Goal: Transaction & Acquisition: Purchase product/service

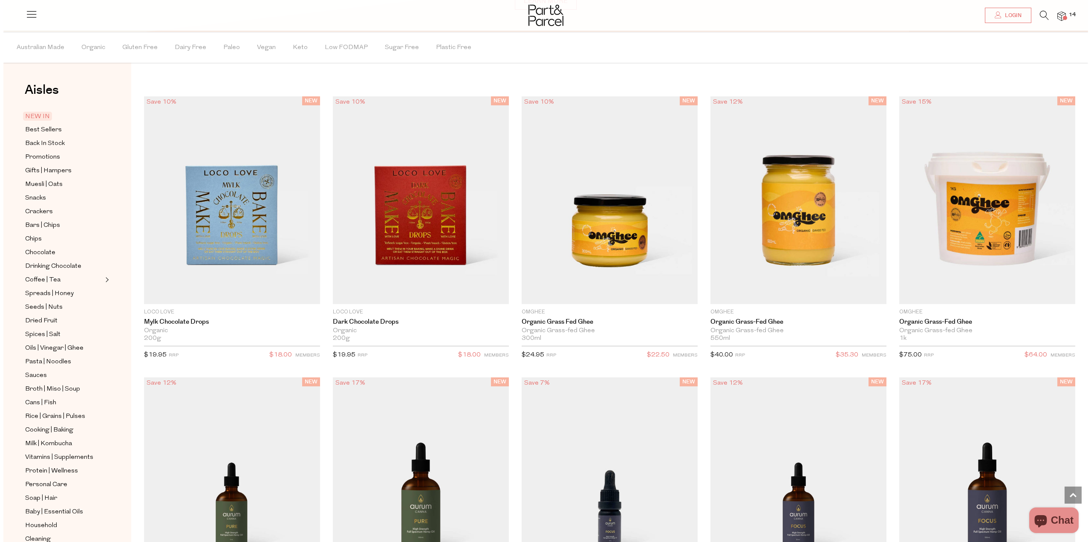
scroll to position [879, 0]
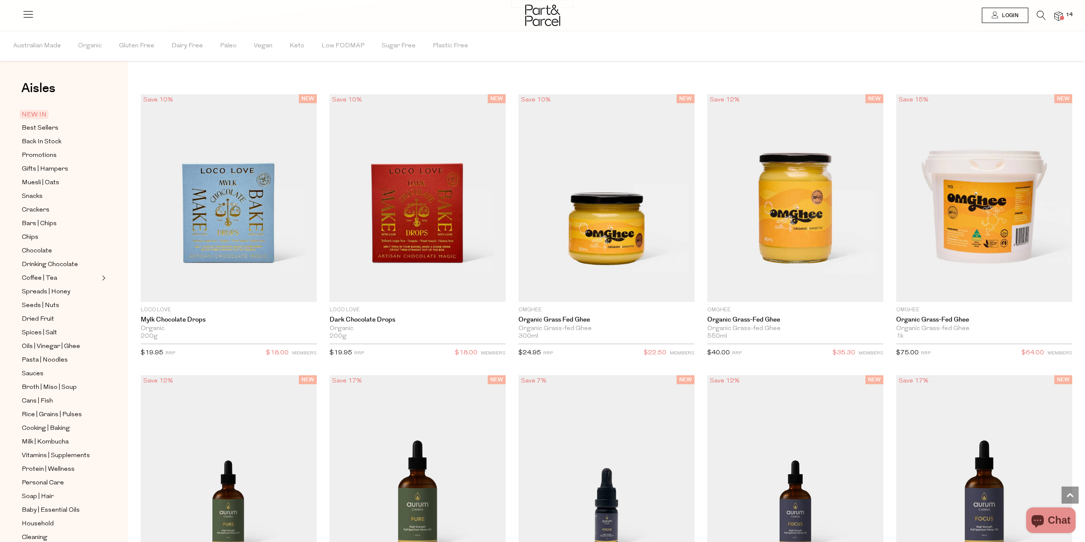
click at [1016, 13] on span "Login" at bounding box center [1008, 15] width 19 height 7
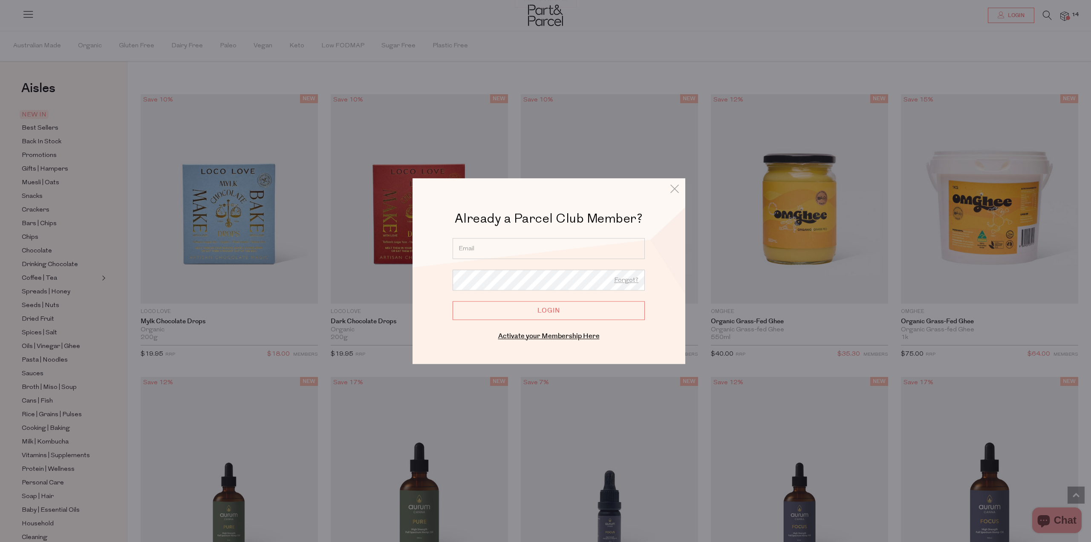
click at [502, 251] on input "email" at bounding box center [549, 248] width 192 height 21
type input "rosboyar@gmail.com"
click at [420, 334] on div "Already a Parcel Club Member? Already a Member? Login. Forgot? rosboyar@gmail.c…" at bounding box center [549, 270] width 273 height 185
click at [540, 310] on input "Login" at bounding box center [549, 310] width 192 height 19
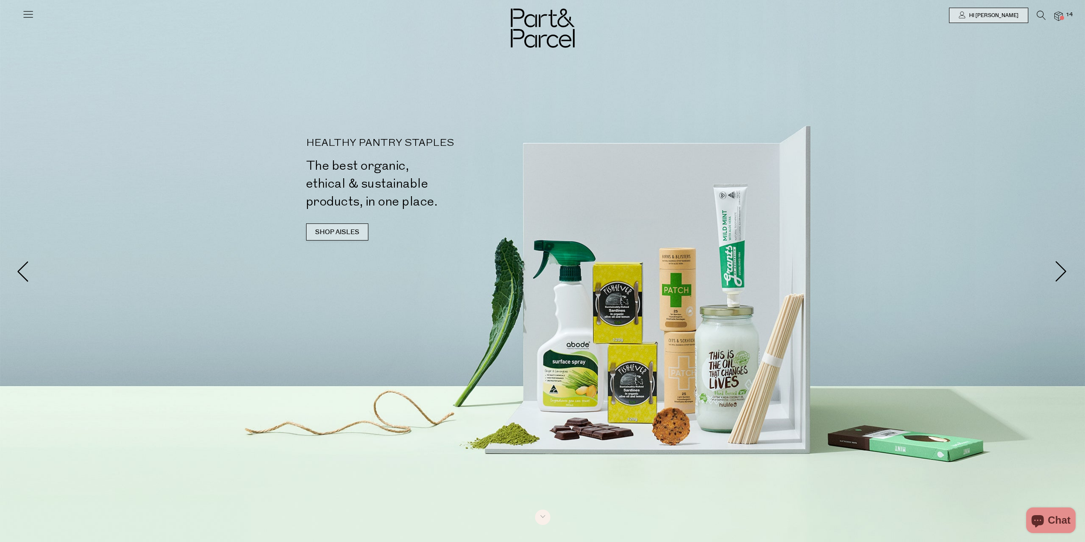
click at [334, 229] on link "SHOP AISLES" at bounding box center [337, 231] width 62 height 17
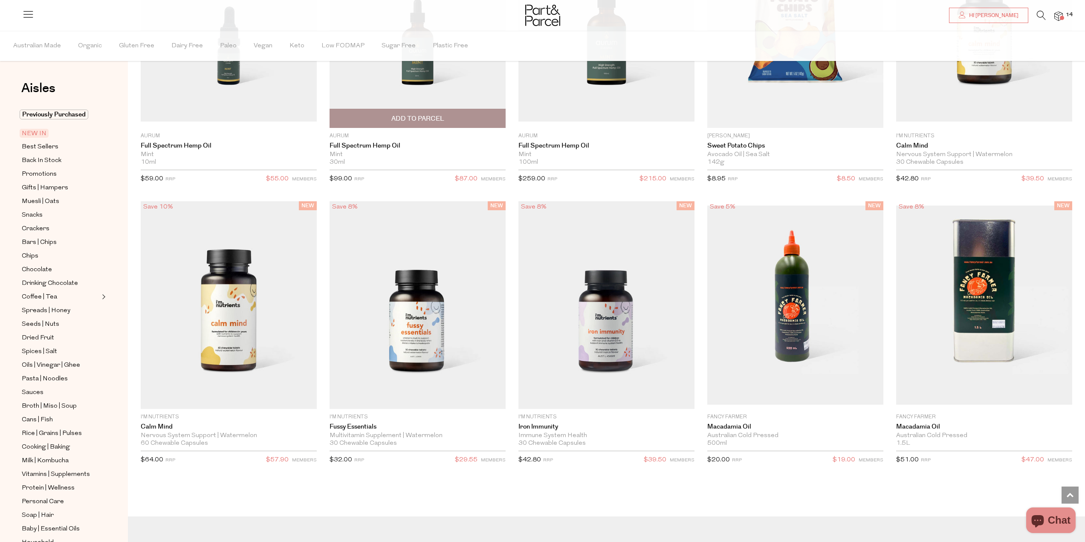
scroll to position [1498, 0]
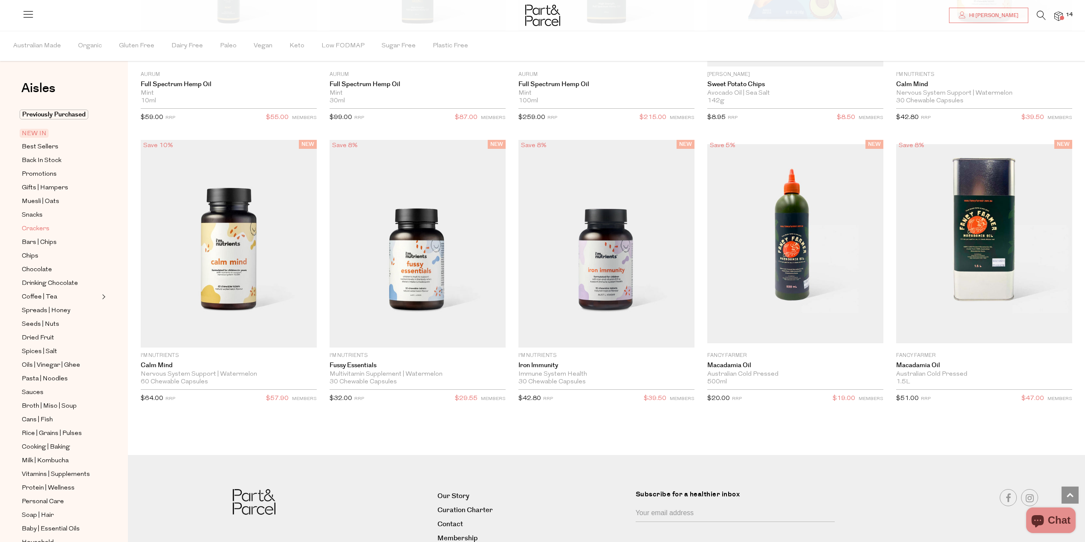
click at [31, 227] on span "Crackers" at bounding box center [36, 229] width 28 height 10
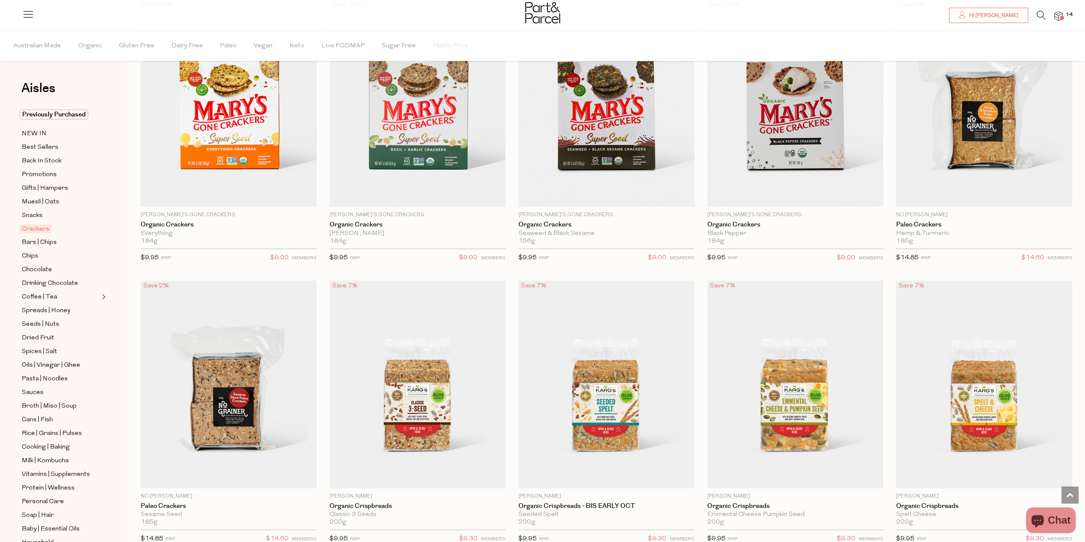
scroll to position [1321, 0]
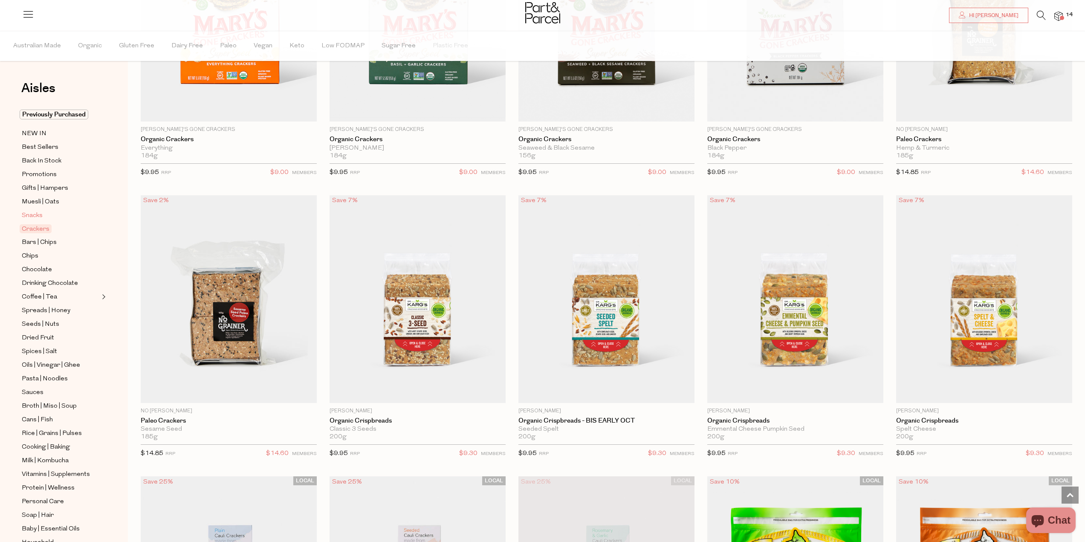
click at [33, 214] on span "Snacks" at bounding box center [32, 216] width 21 height 10
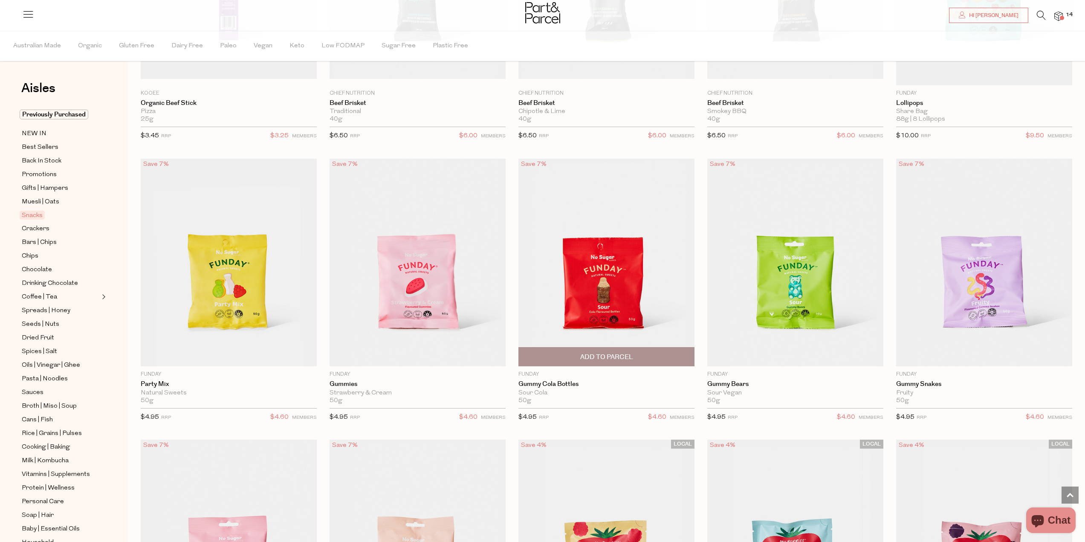
scroll to position [852, 0]
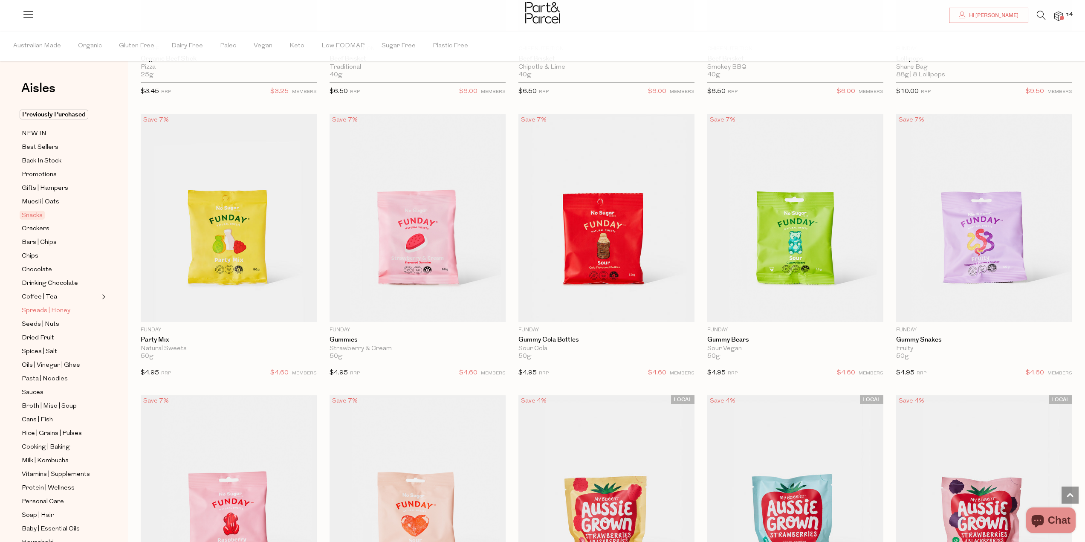
click at [36, 306] on span "Spreads | Honey" at bounding box center [46, 311] width 49 height 10
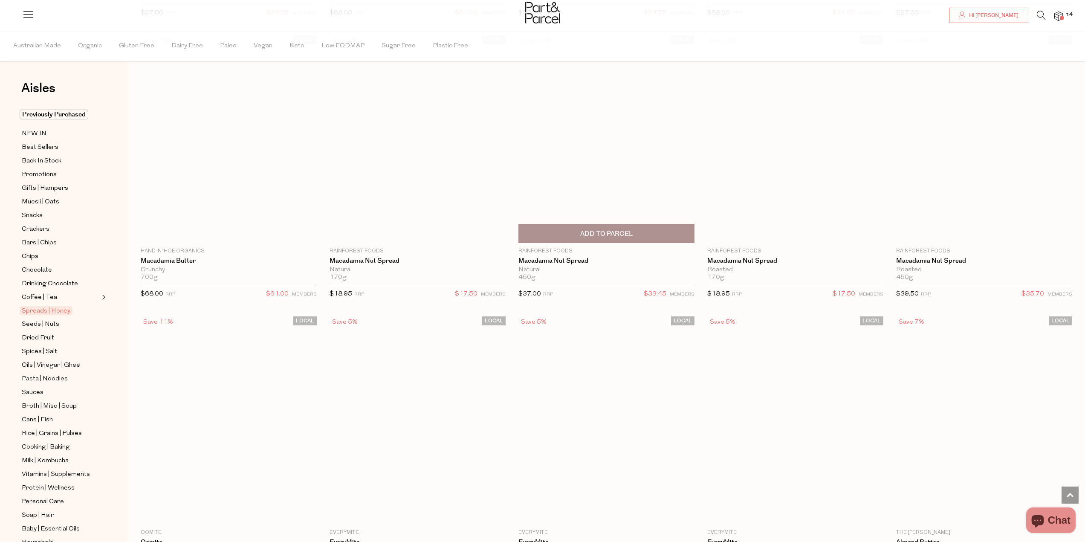
scroll to position [1174, 0]
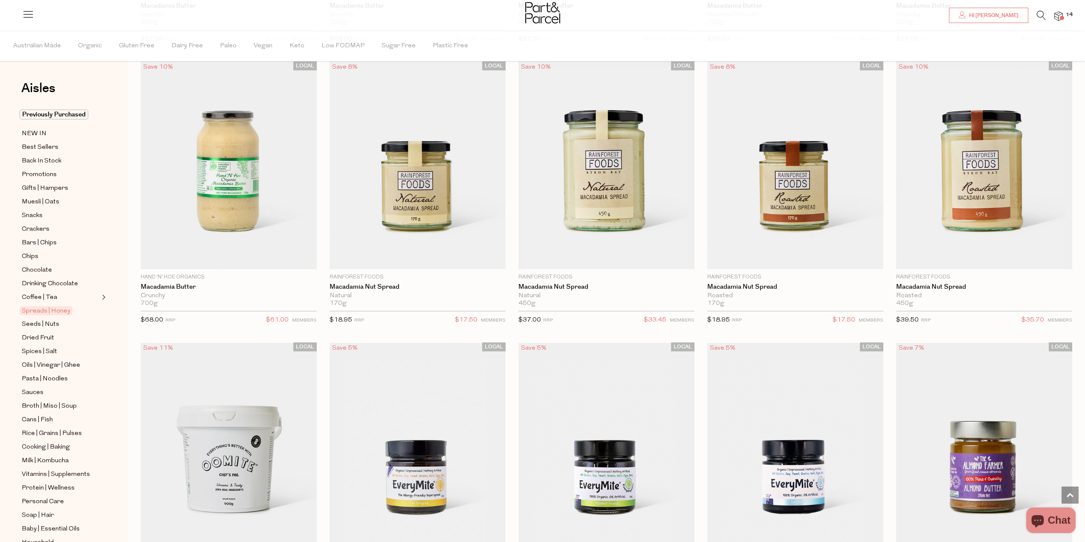
click at [1036, 14] on icon at bounding box center [1040, 15] width 9 height 9
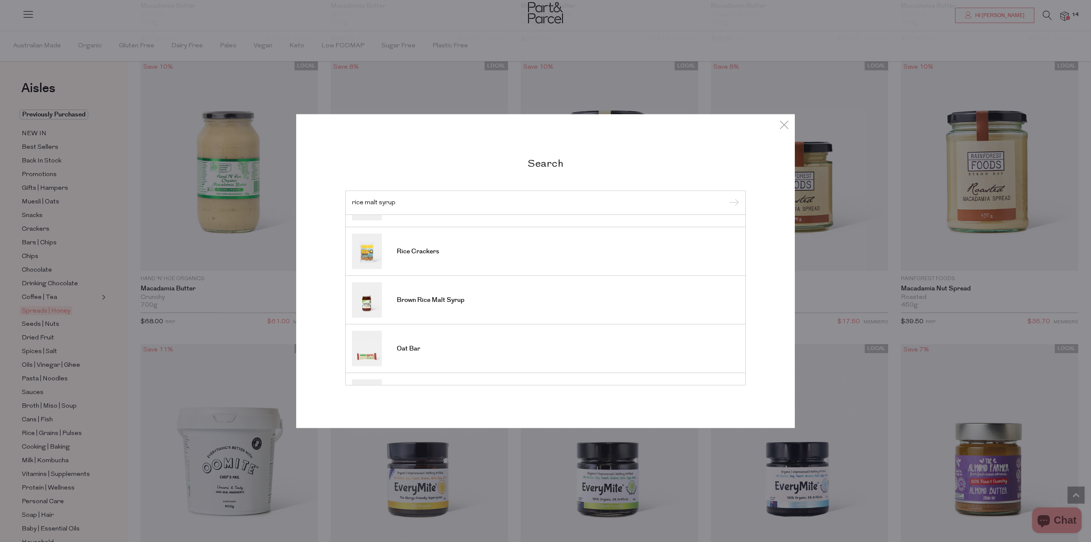
scroll to position [85, 0]
type input "rice malt syrup"
click at [439, 300] on span "Brown Rice Malt Syrup" at bounding box center [431, 299] width 68 height 9
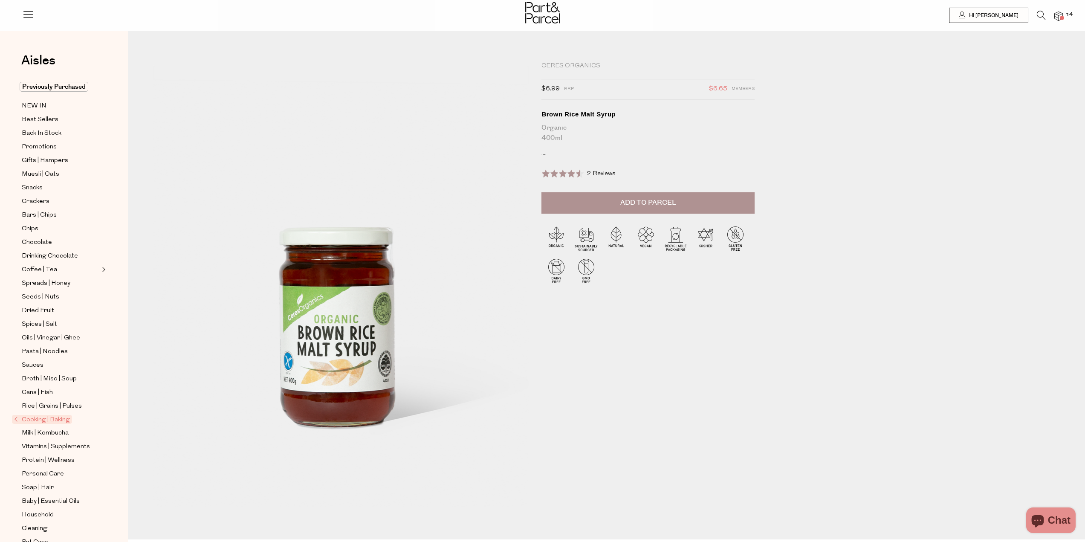
click at [638, 199] on span "Add to Parcel" at bounding box center [648, 203] width 56 height 10
click at [1040, 16] on icon at bounding box center [1040, 15] width 9 height 9
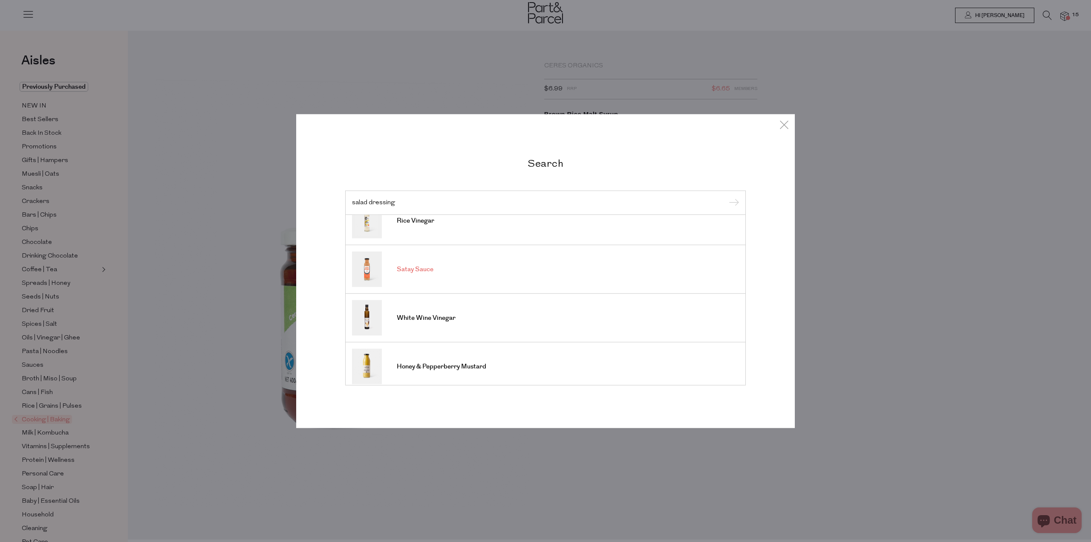
scroll to position [310, 0]
type input "salad dressing"
click at [439, 355] on link "Honey & Pepperberry Mustard" at bounding box center [545, 360] width 387 height 35
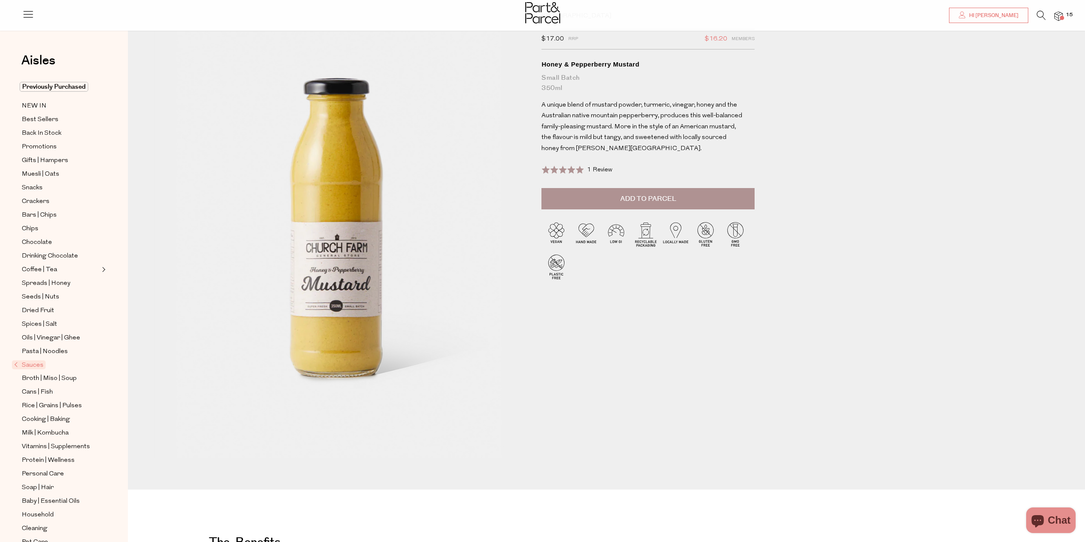
scroll to position [43, 0]
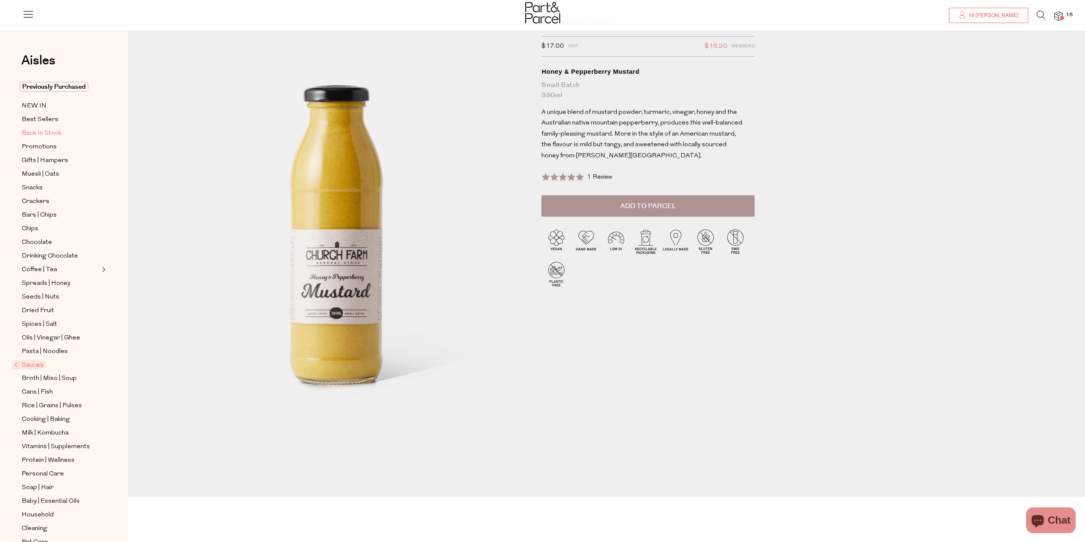
click at [48, 129] on span "Back In Stock" at bounding box center [42, 133] width 40 height 10
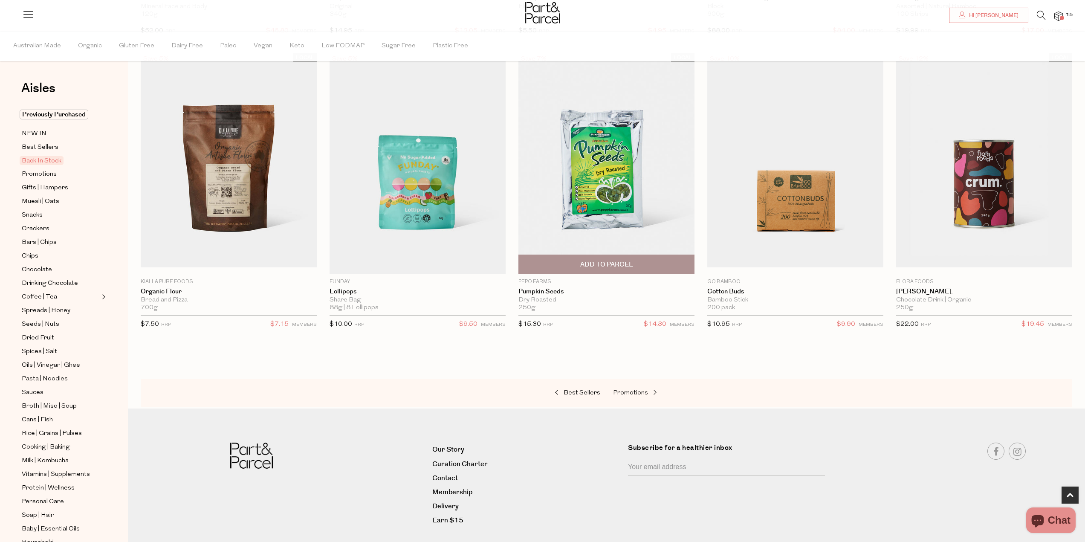
scroll to position [373, 0]
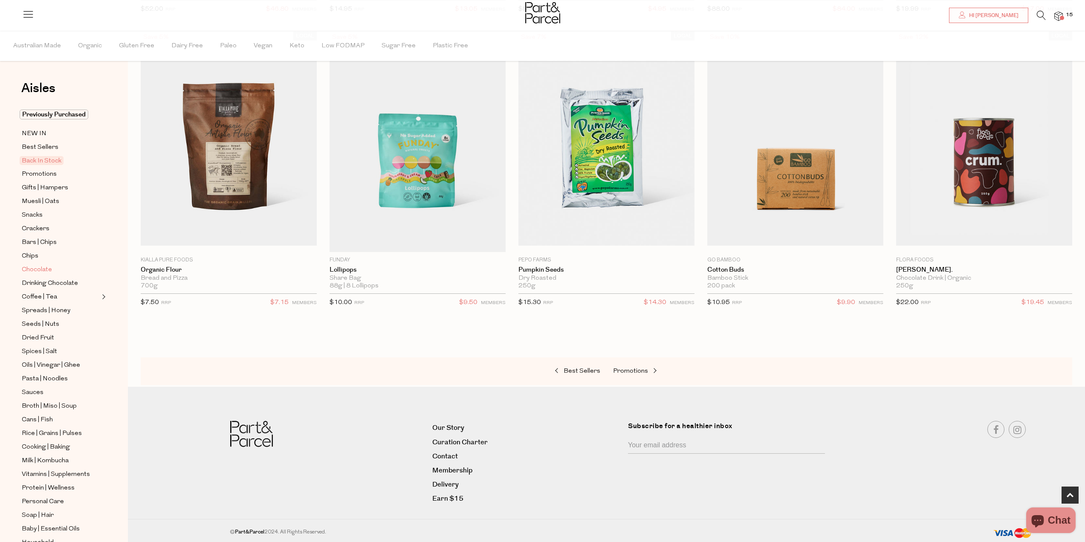
click at [39, 266] on span "Chocolate" at bounding box center [37, 270] width 30 height 10
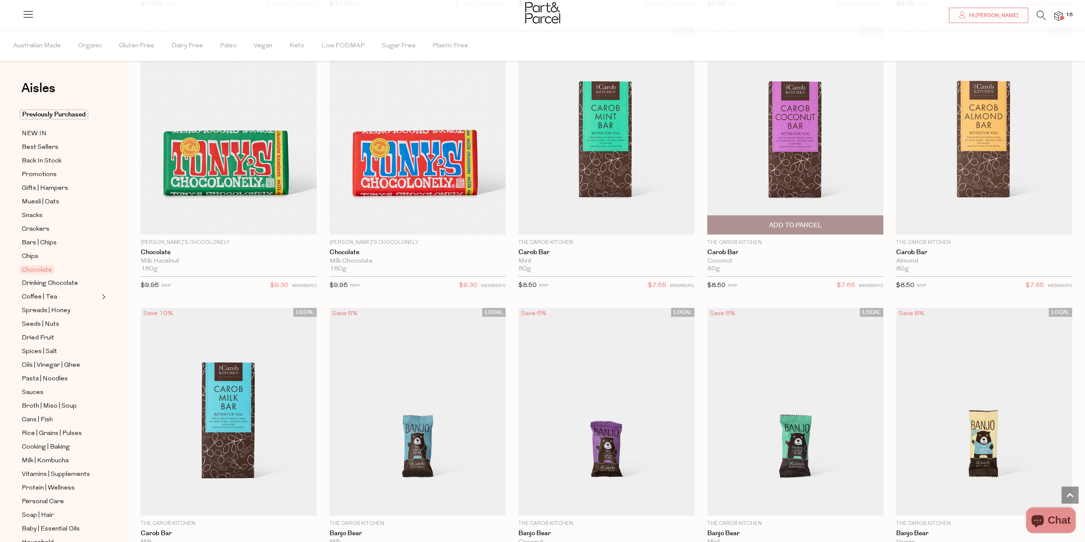
scroll to position [2387, 0]
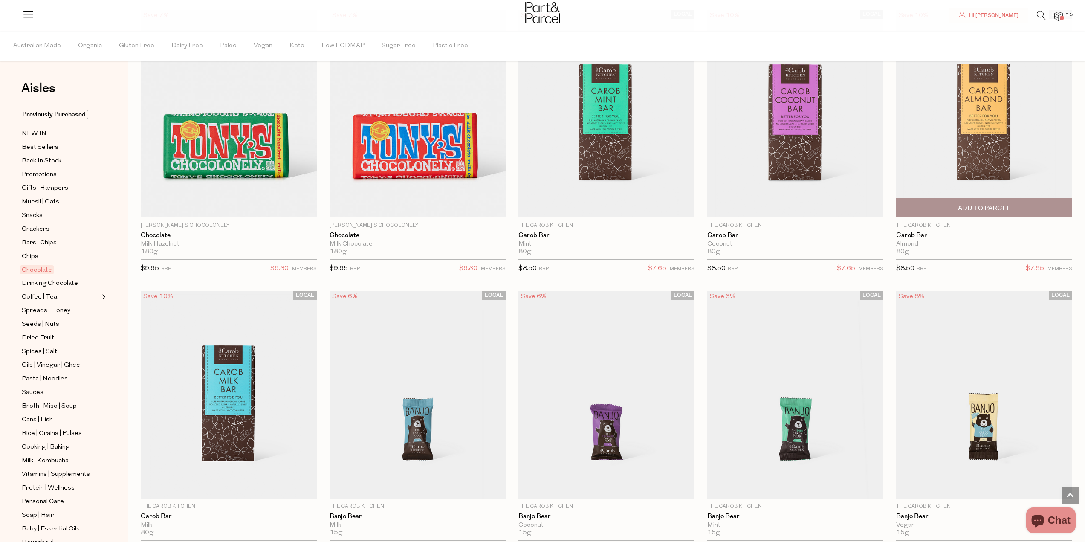
click at [970, 206] on span "Add To Parcel" at bounding box center [984, 208] width 53 height 9
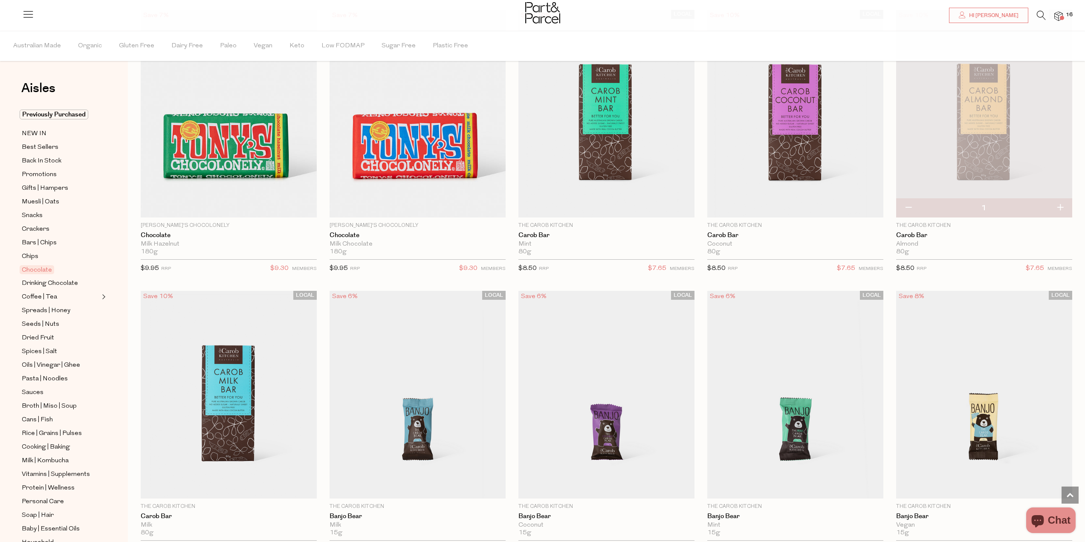
click at [1056, 202] on button "button" at bounding box center [1060, 208] width 24 height 19
type input "2"
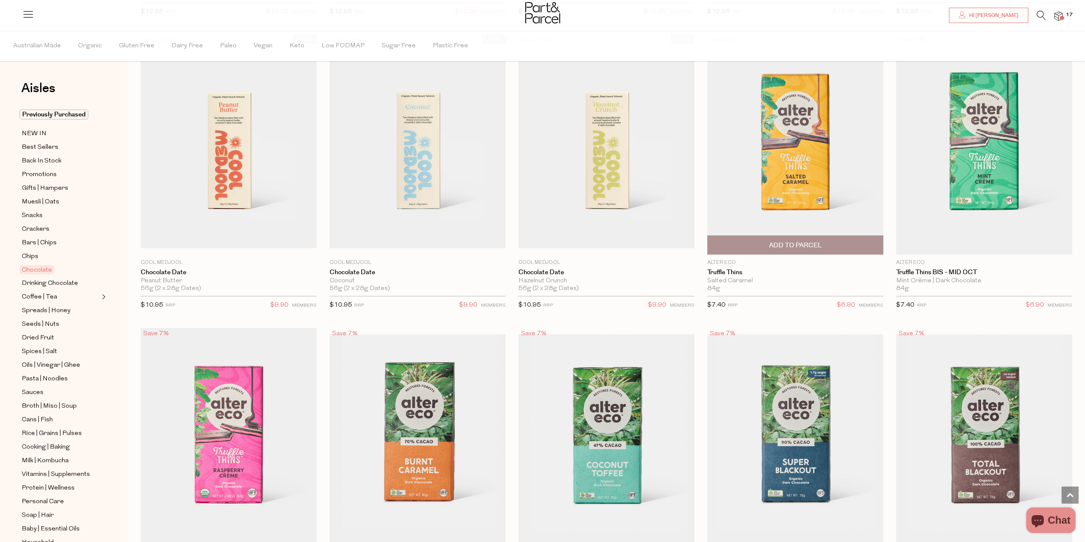
scroll to position [724, 0]
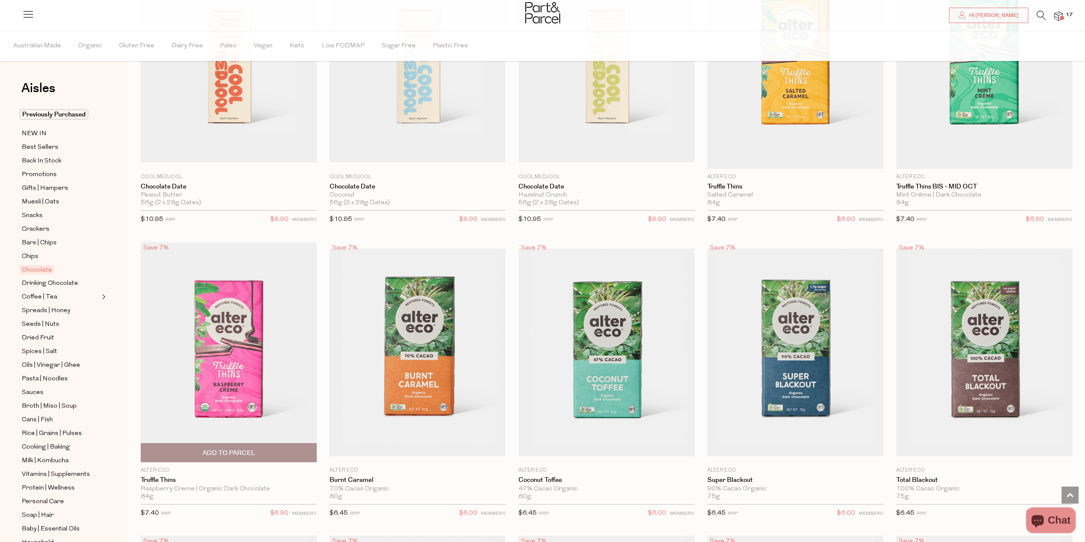
click at [232, 314] on img at bounding box center [229, 352] width 176 height 220
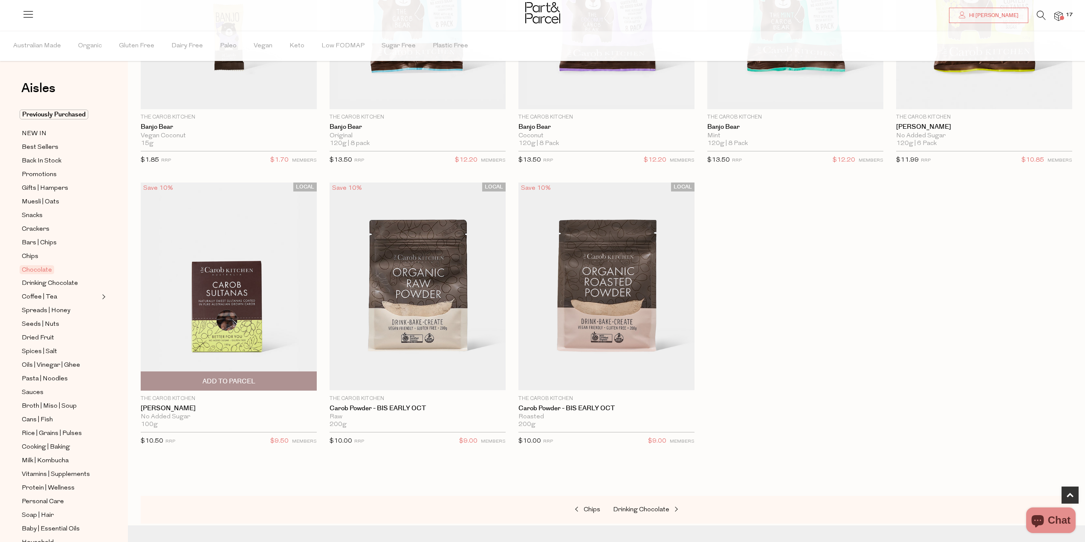
scroll to position [213, 0]
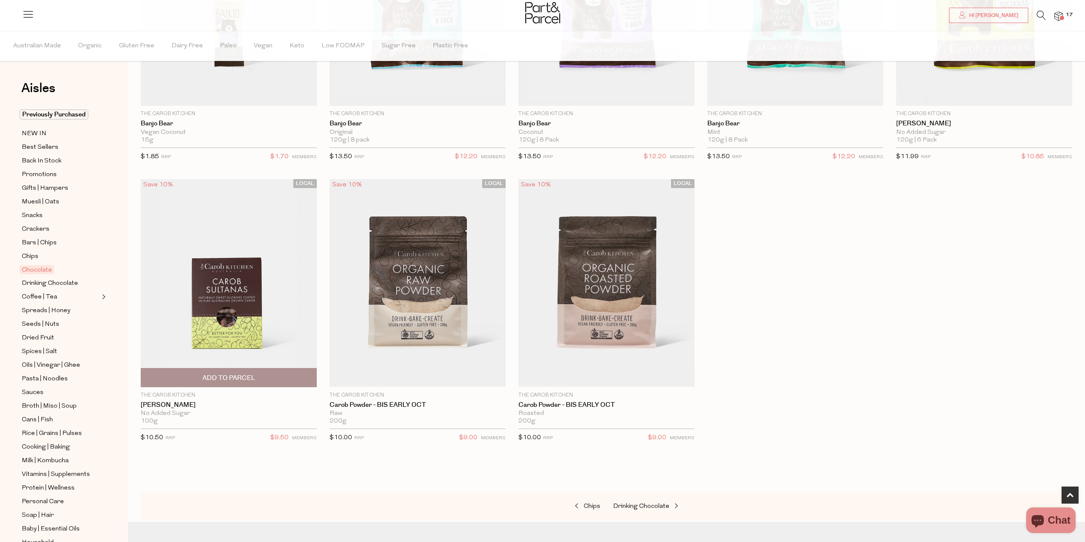
click at [241, 309] on img at bounding box center [229, 283] width 176 height 208
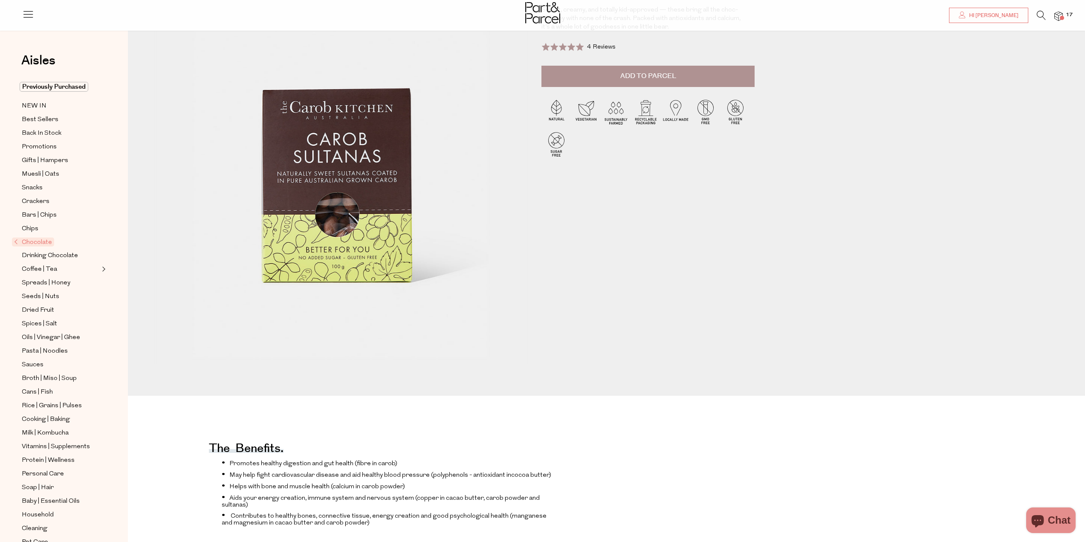
scroll to position [85, 0]
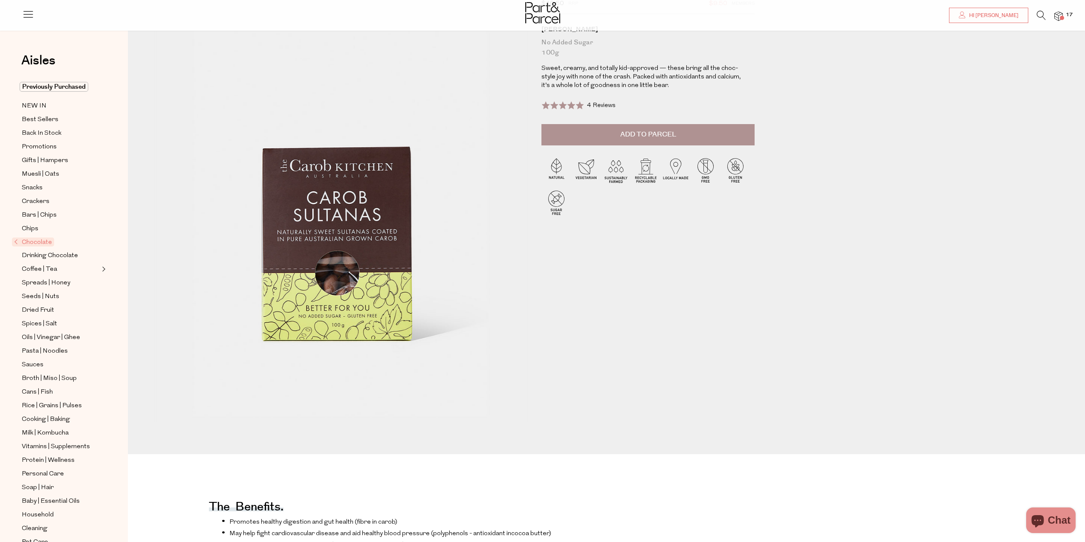
click at [628, 131] on span "Add to Parcel" at bounding box center [648, 135] width 56 height 10
click at [595, 106] on span "4 Reviews" at bounding box center [601, 105] width 29 height 6
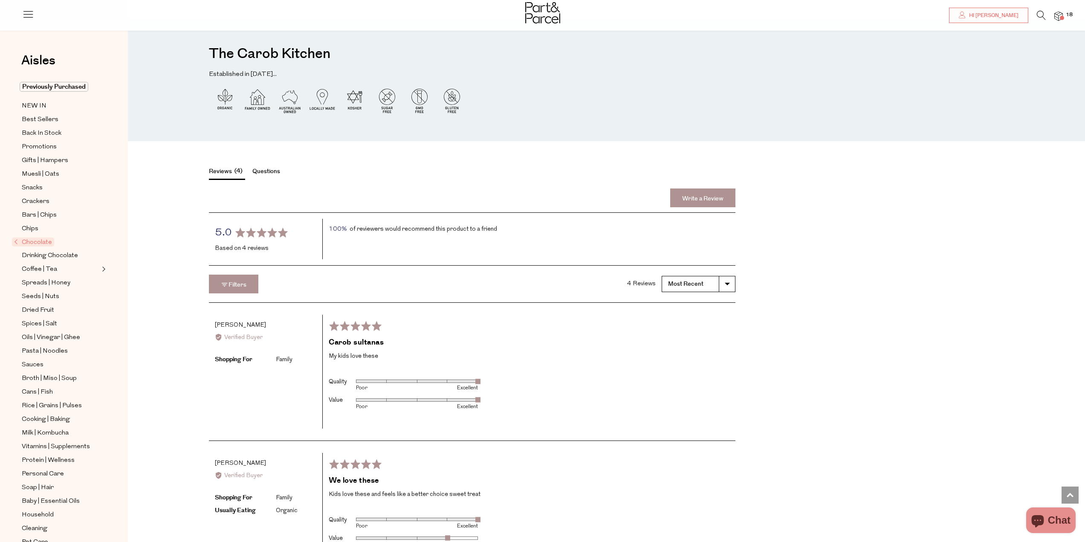
scroll to position [1022, 0]
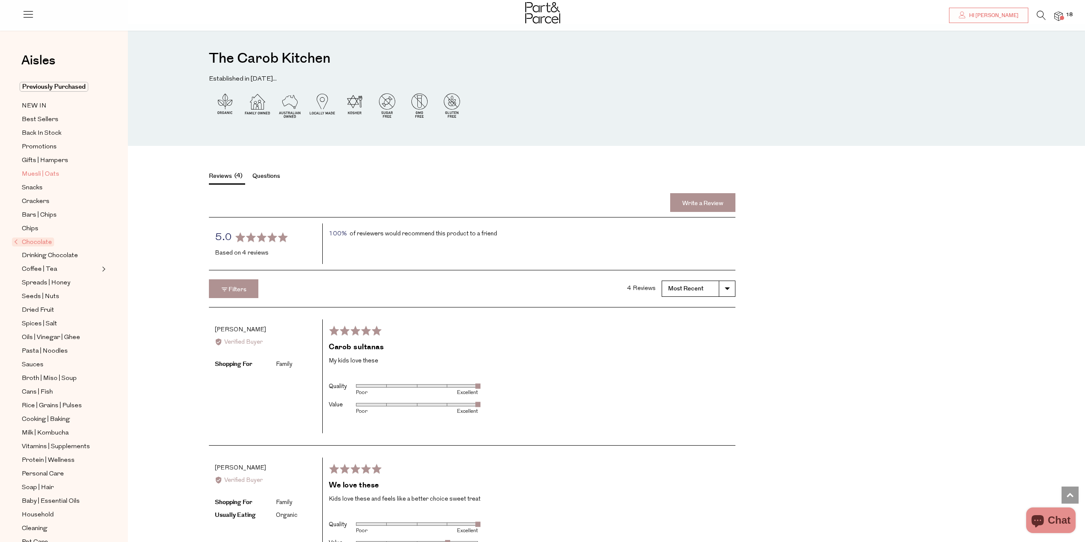
click at [41, 174] on span "Muesli | Oats" at bounding box center [41, 174] width 38 height 10
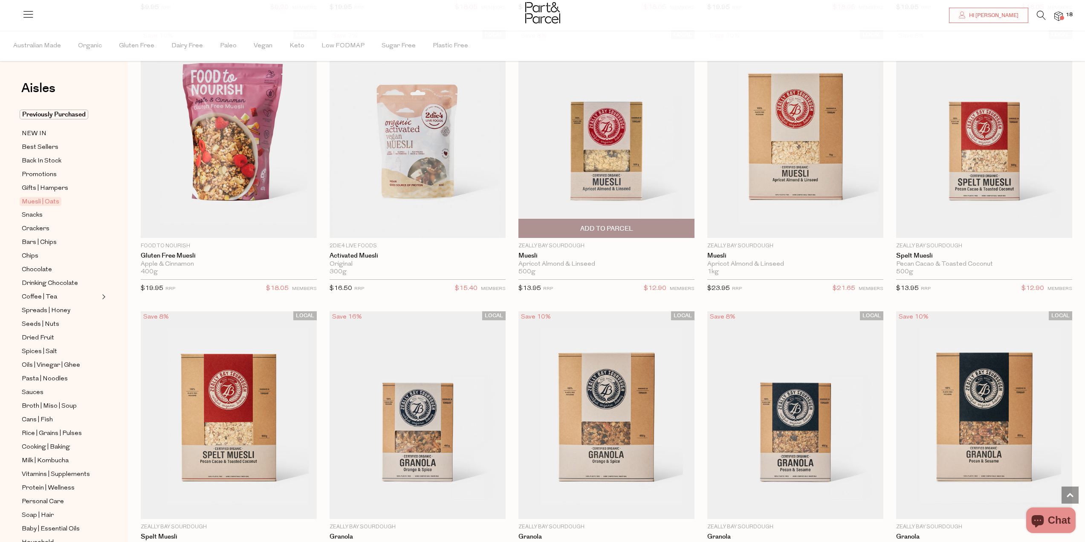
scroll to position [1492, 0]
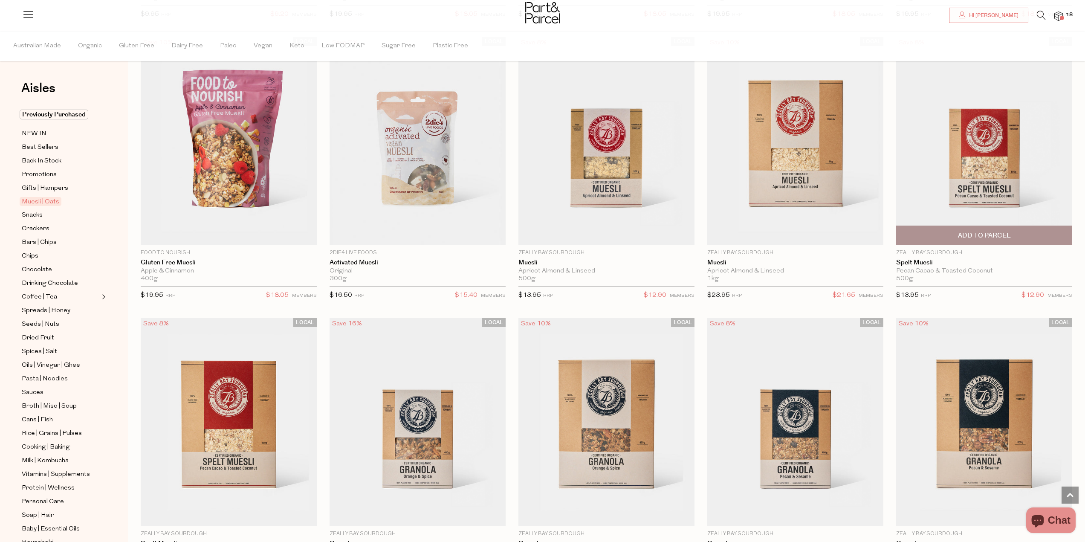
click at [974, 148] on img at bounding box center [984, 141] width 176 height 208
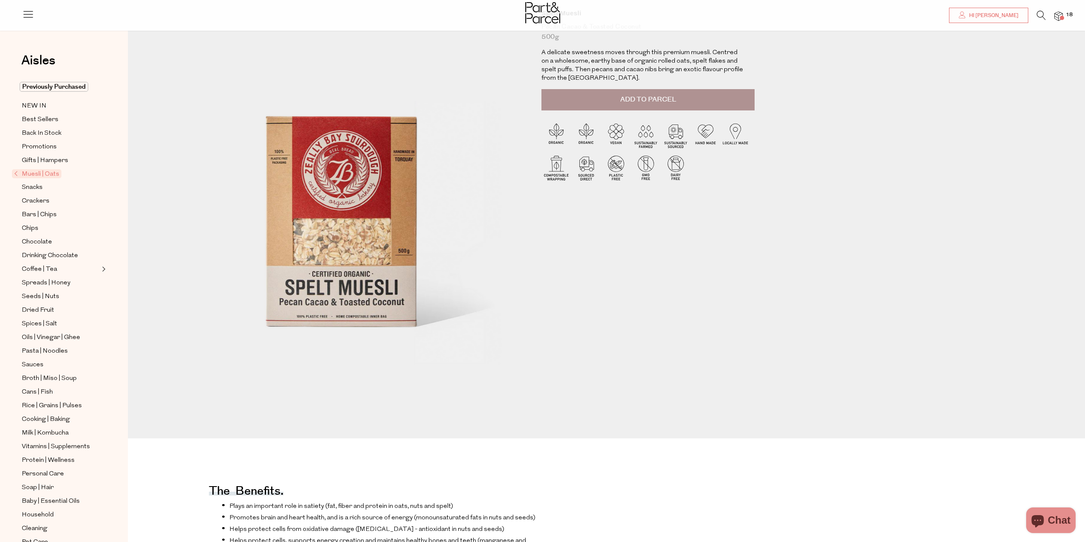
scroll to position [85, 0]
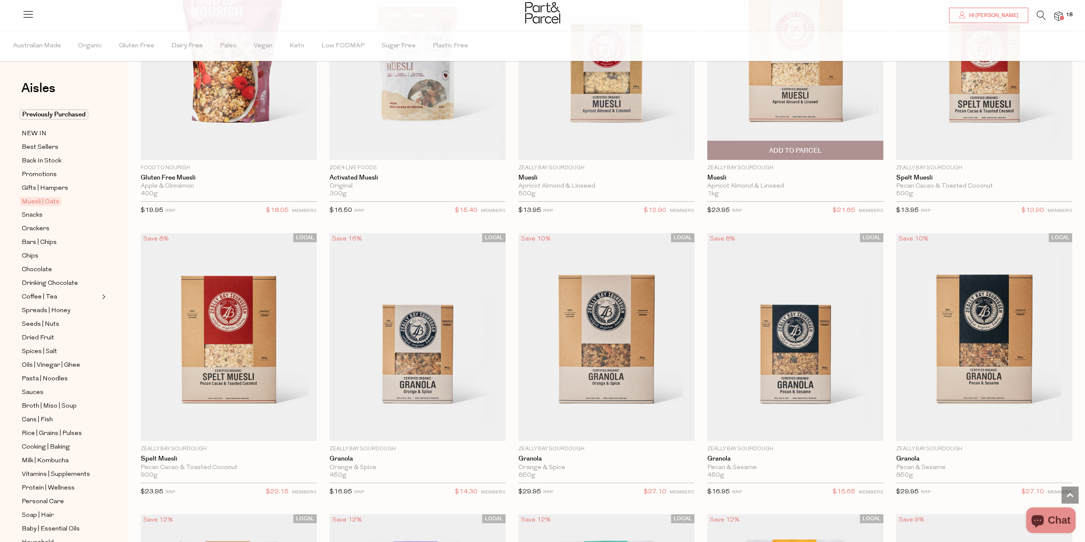
scroll to position [1577, 0]
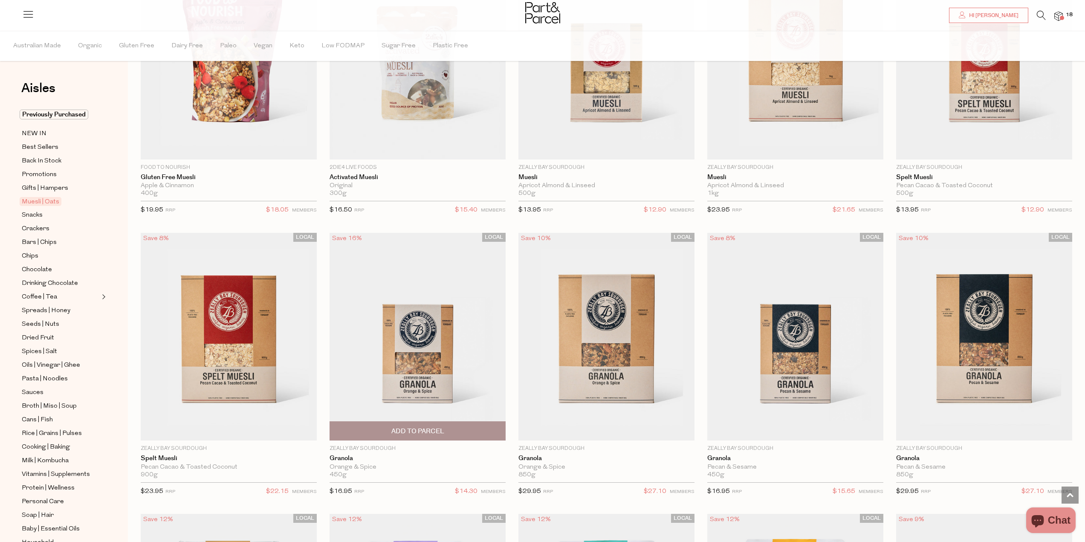
click at [419, 359] on img at bounding box center [417, 337] width 176 height 208
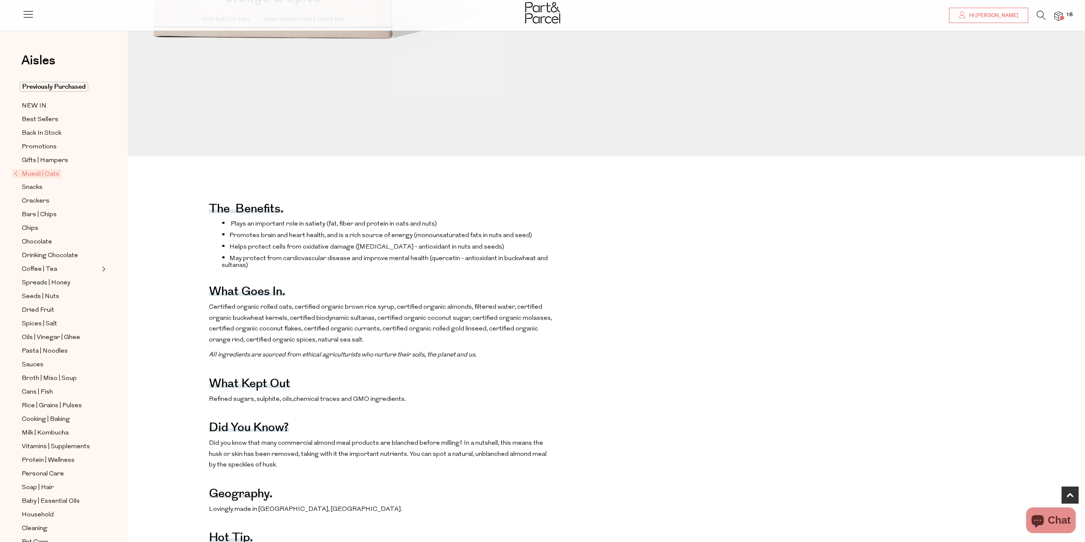
scroll to position [384, 0]
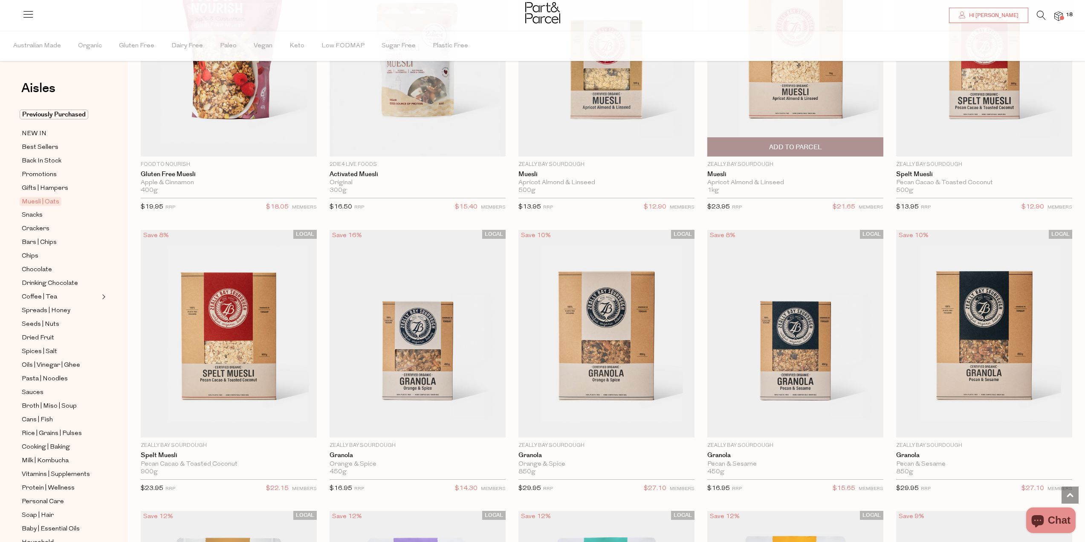
scroll to position [1619, 0]
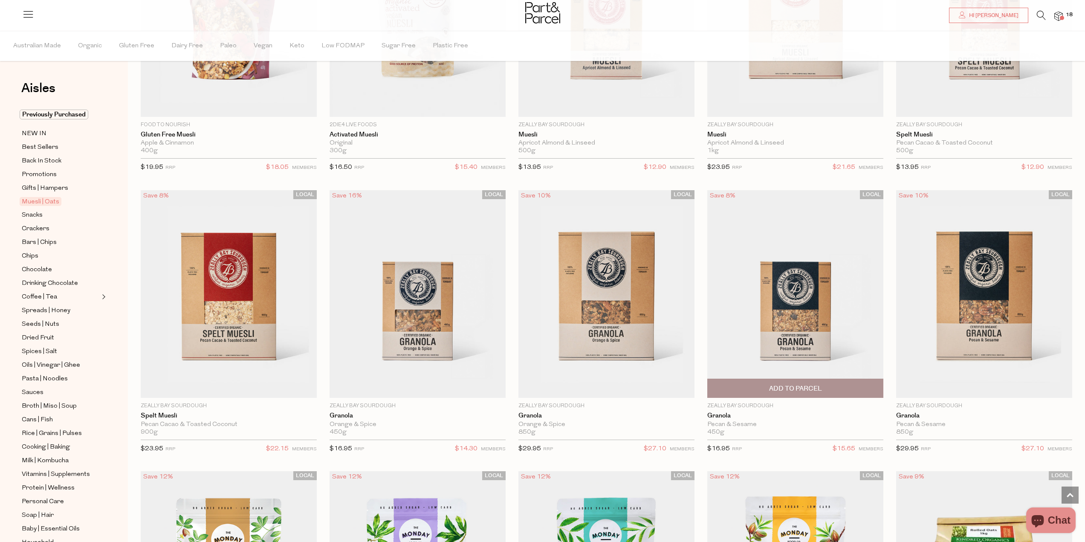
click at [811, 318] on img at bounding box center [795, 294] width 176 height 208
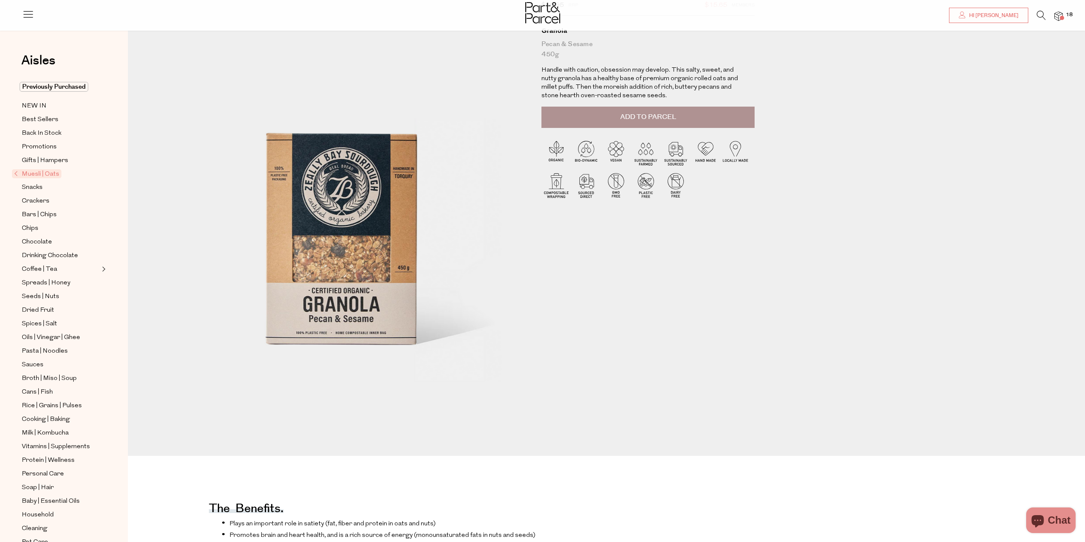
scroll to position [43, 0]
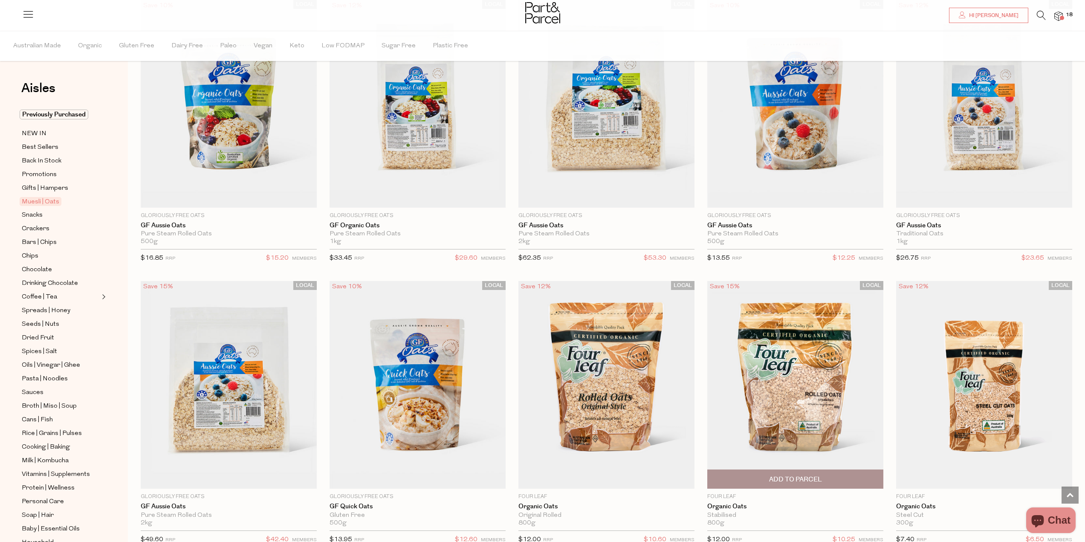
scroll to position [2387, 0]
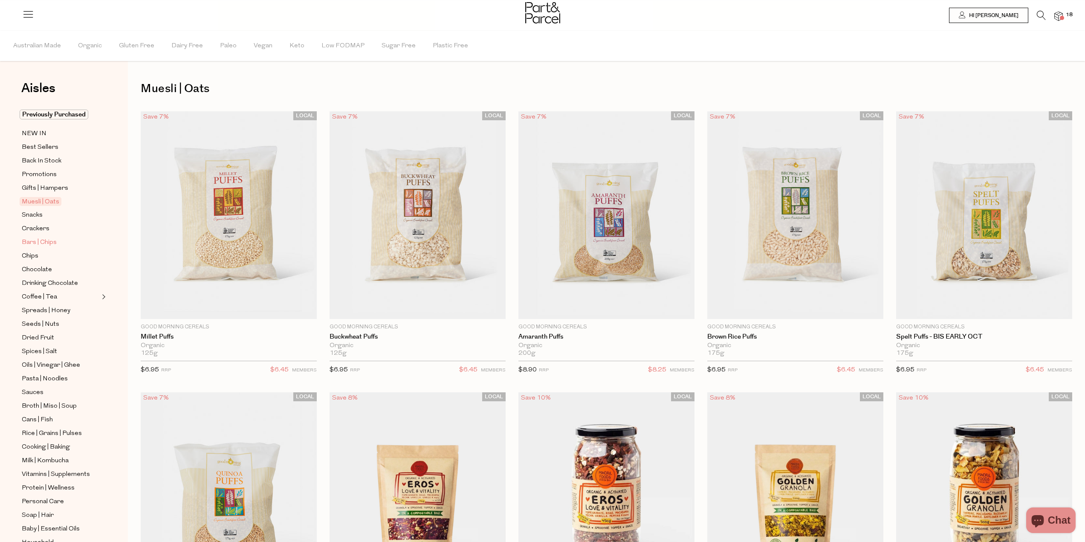
click at [35, 242] on span "Bars | Chips" at bounding box center [39, 242] width 35 height 10
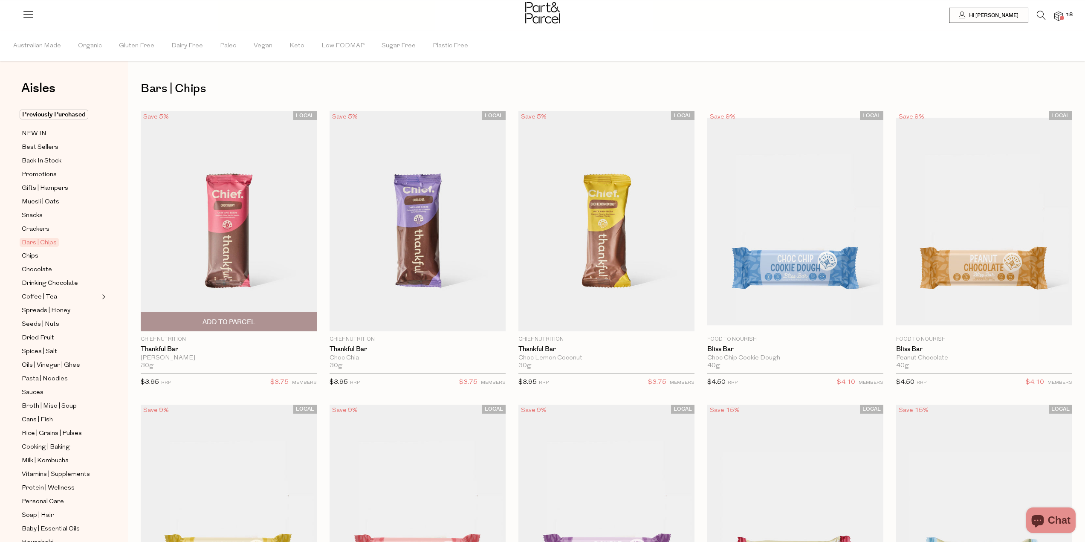
click at [236, 249] on img at bounding box center [229, 221] width 176 height 220
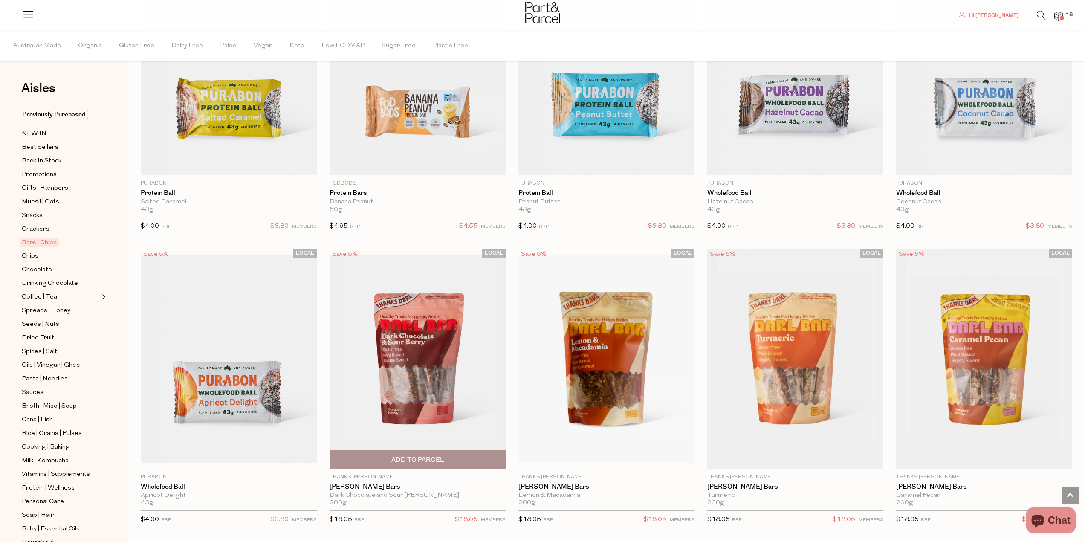
scroll to position [2429, 0]
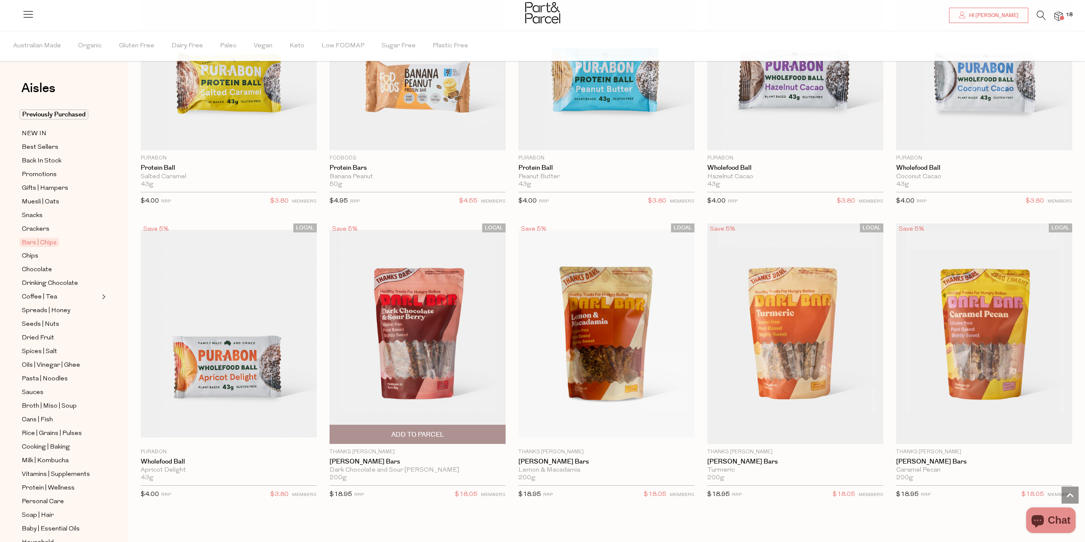
click at [427, 341] on img at bounding box center [417, 334] width 176 height 208
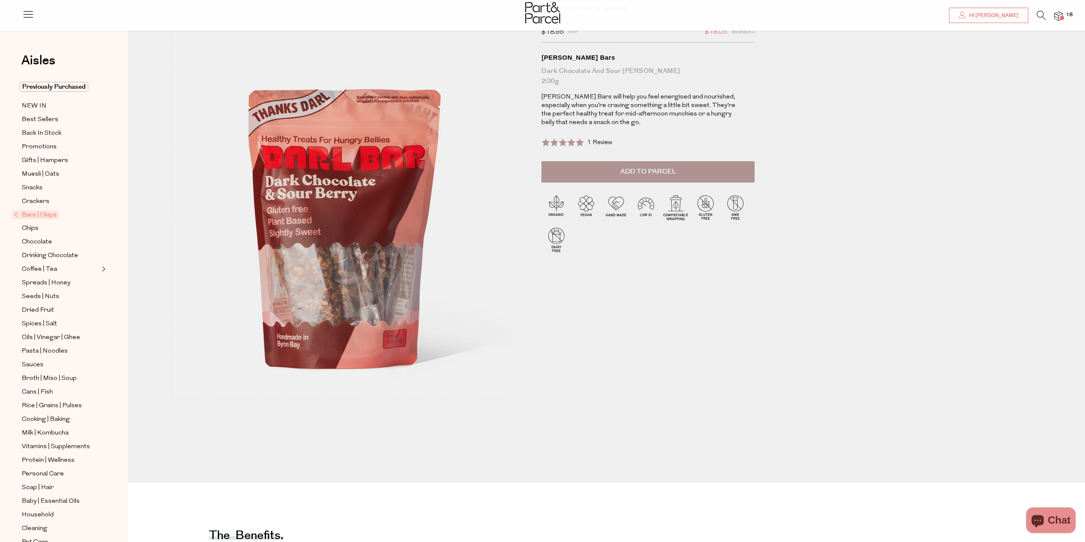
scroll to position [43, 0]
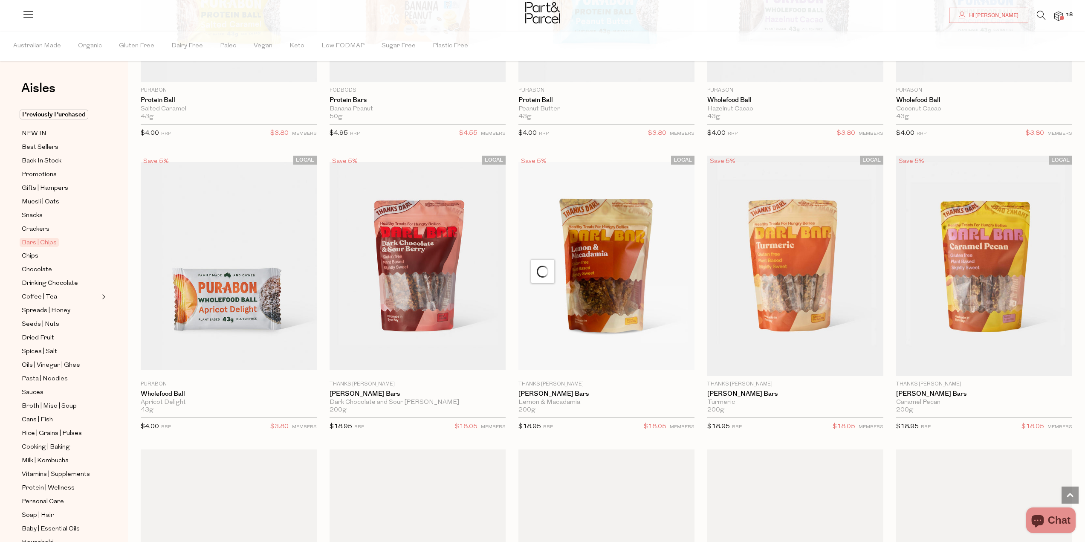
scroll to position [2514, 0]
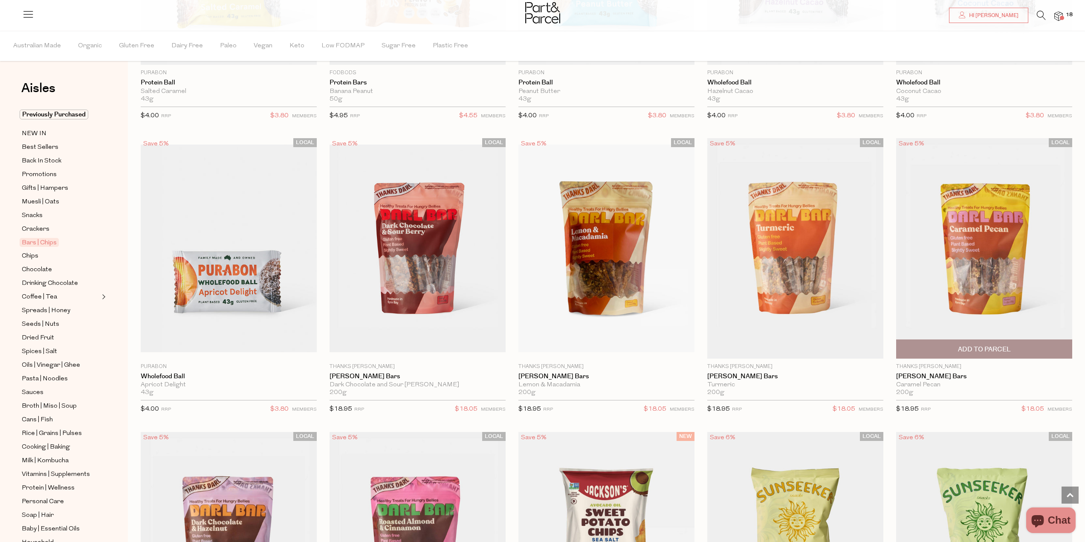
click at [967, 271] on img at bounding box center [984, 248] width 176 height 220
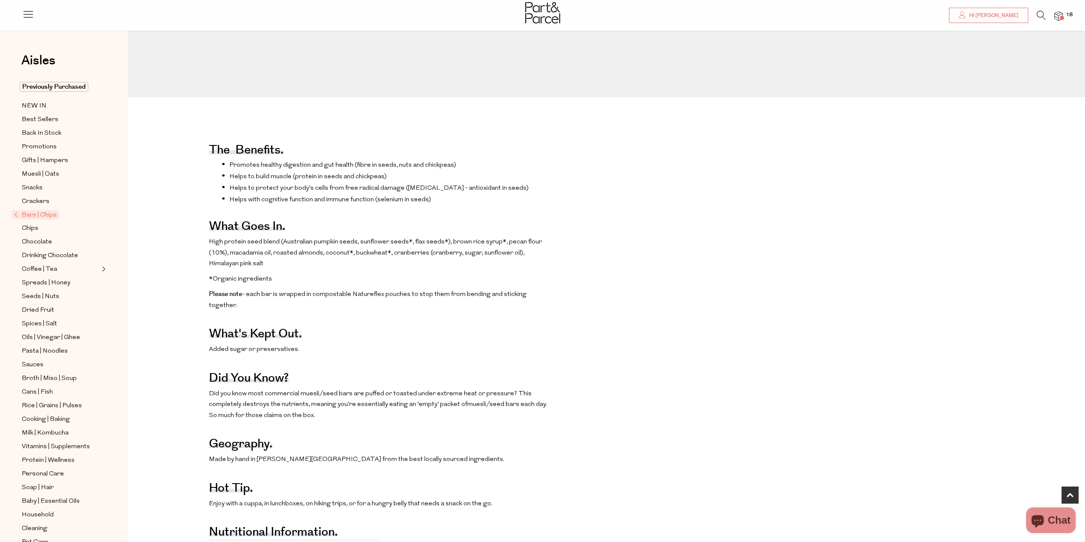
scroll to position [469, 0]
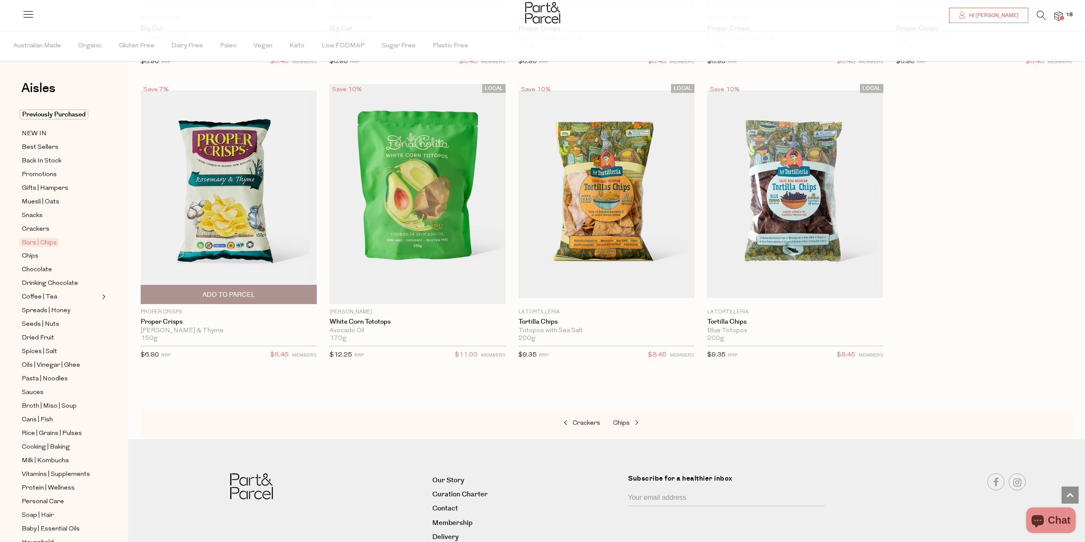
scroll to position [892, 0]
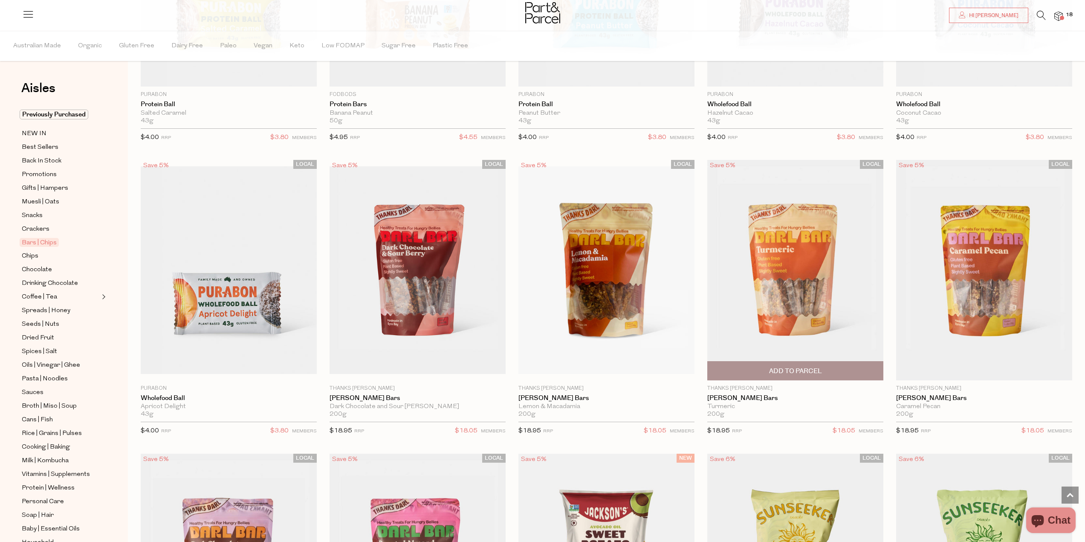
scroll to position [2497, 0]
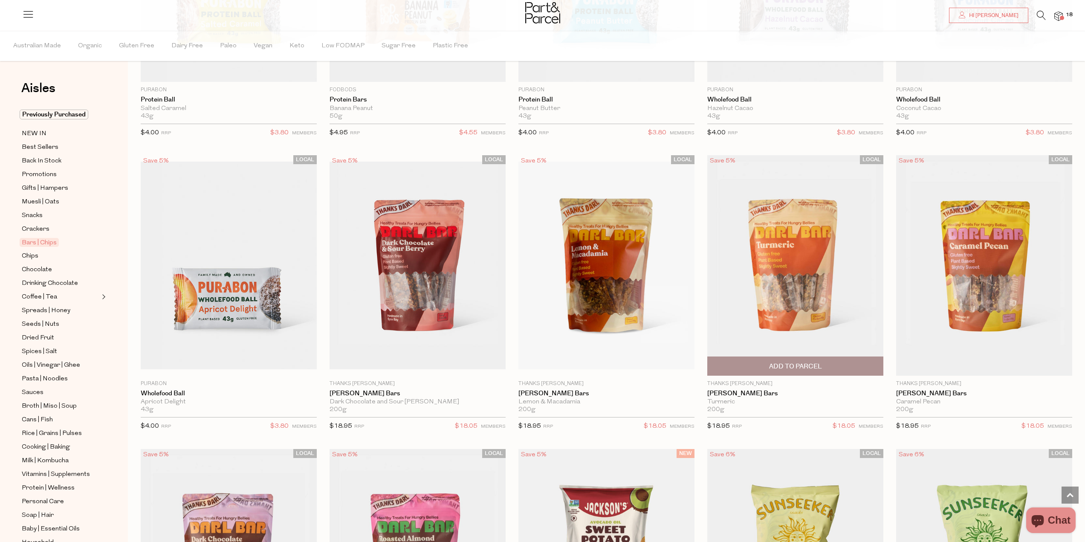
click at [798, 285] on img at bounding box center [795, 265] width 176 height 220
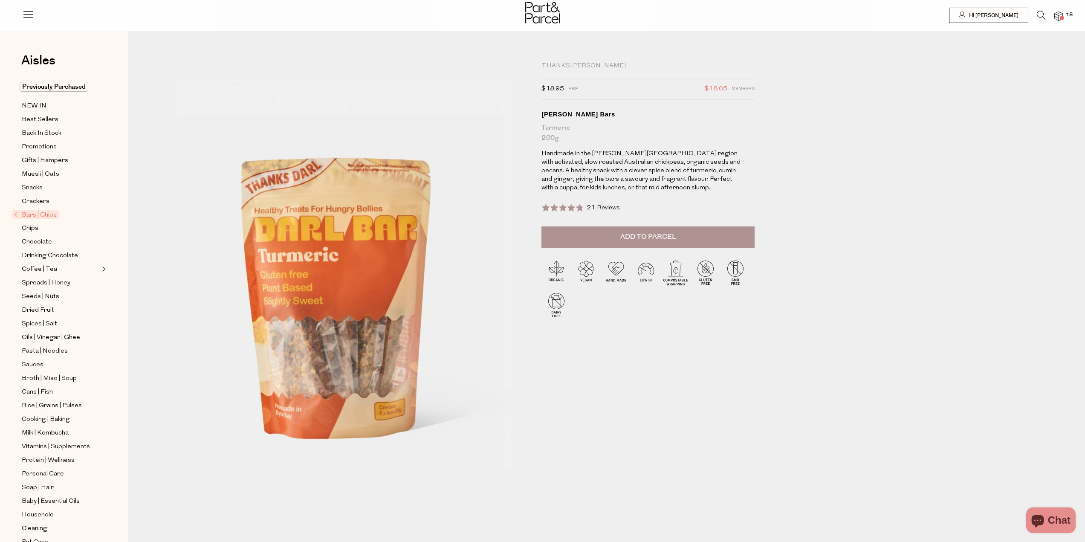
click at [632, 236] on span "Add to Parcel" at bounding box center [648, 237] width 56 height 10
click at [596, 209] on span "21 Reviews" at bounding box center [603, 208] width 33 height 6
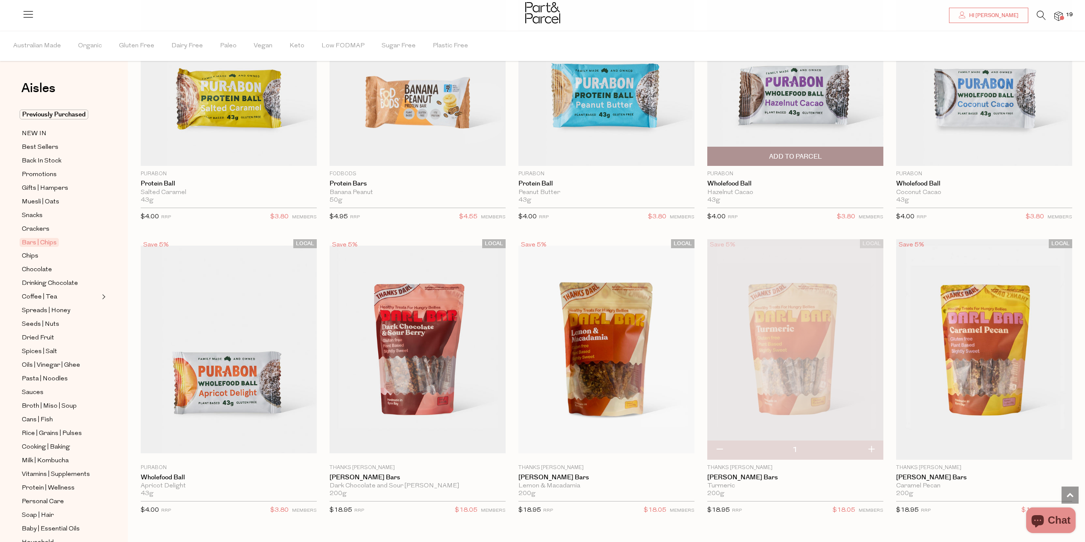
scroll to position [2472, 0]
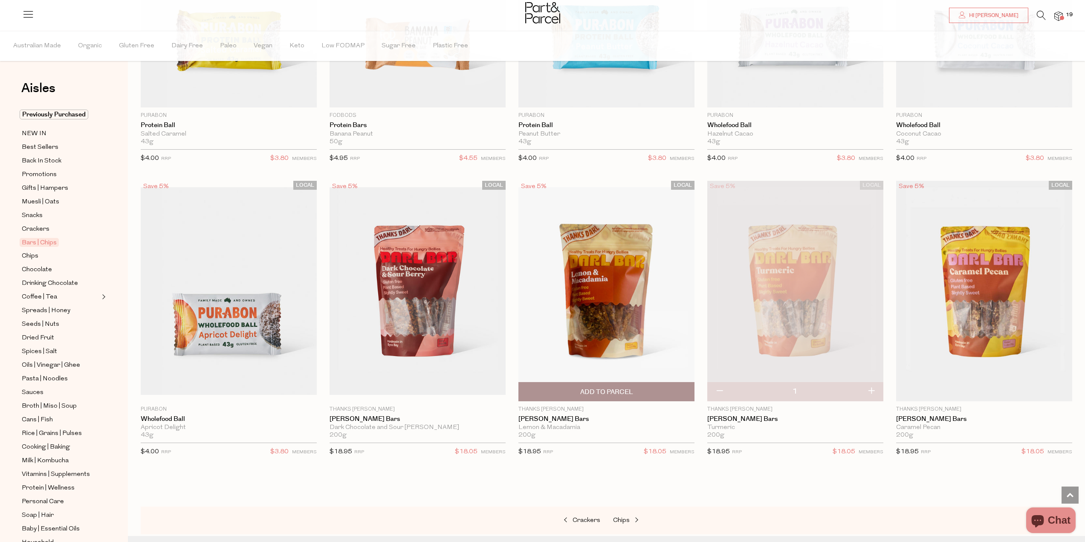
click at [610, 294] on img at bounding box center [606, 291] width 176 height 208
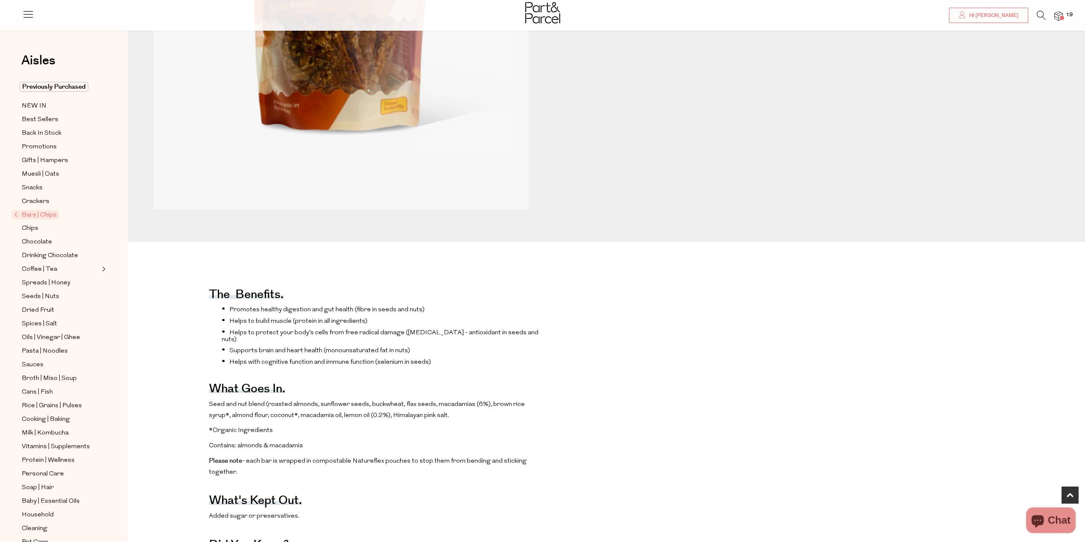
scroll to position [298, 0]
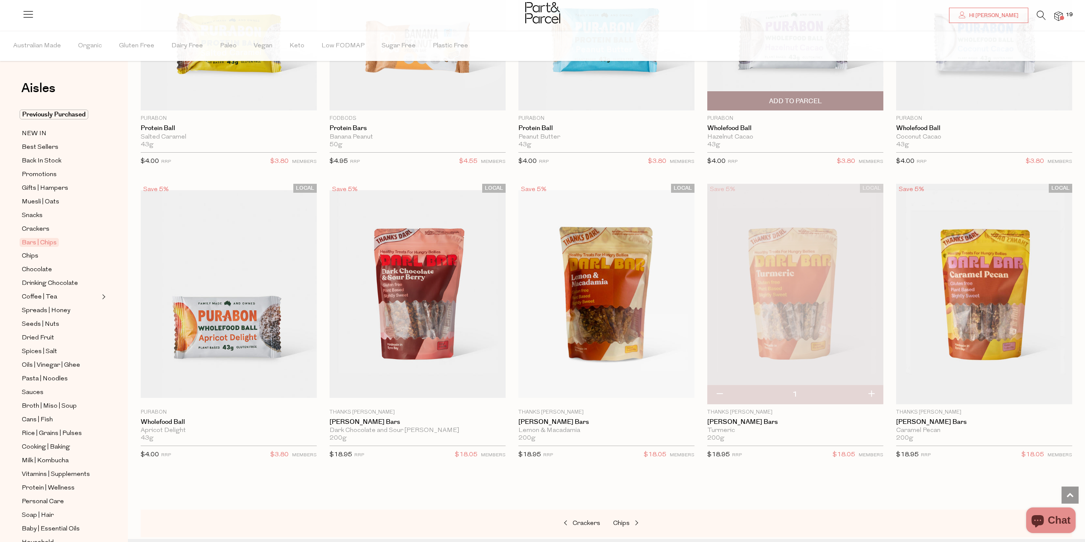
scroll to position [2470, 0]
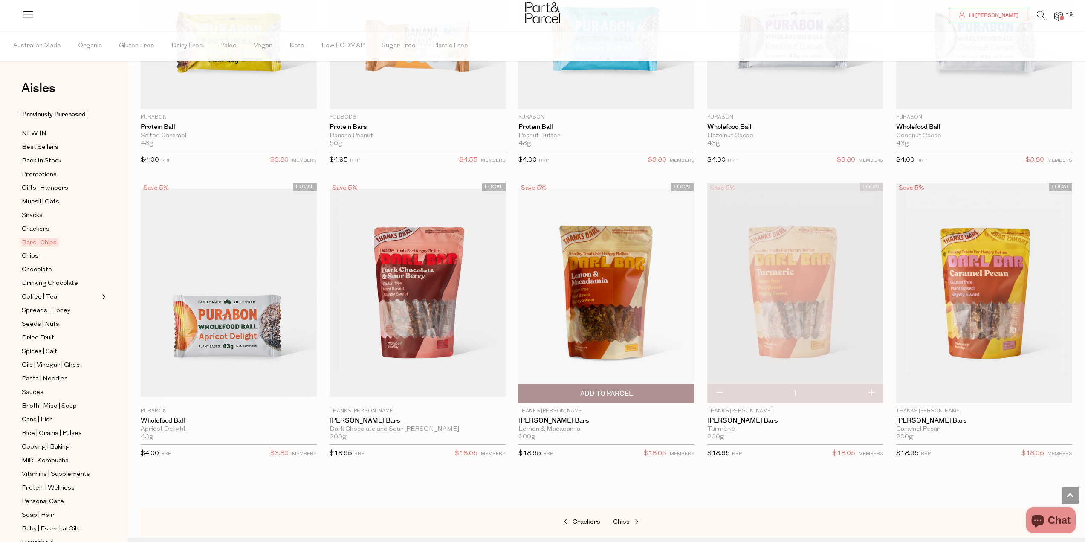
click at [605, 389] on span "Add To Parcel" at bounding box center [606, 393] width 53 height 9
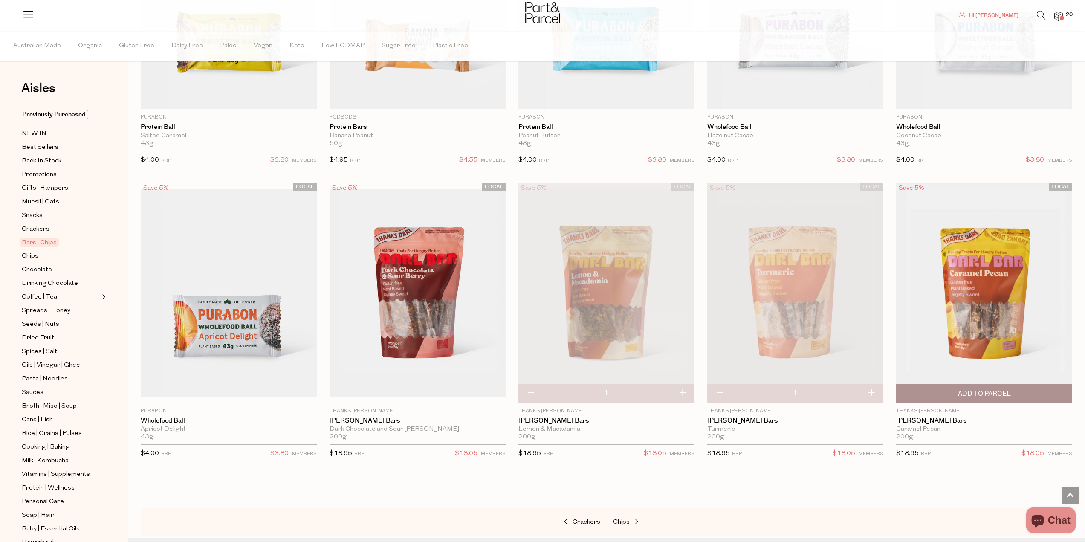
click at [976, 283] on img at bounding box center [984, 292] width 176 height 220
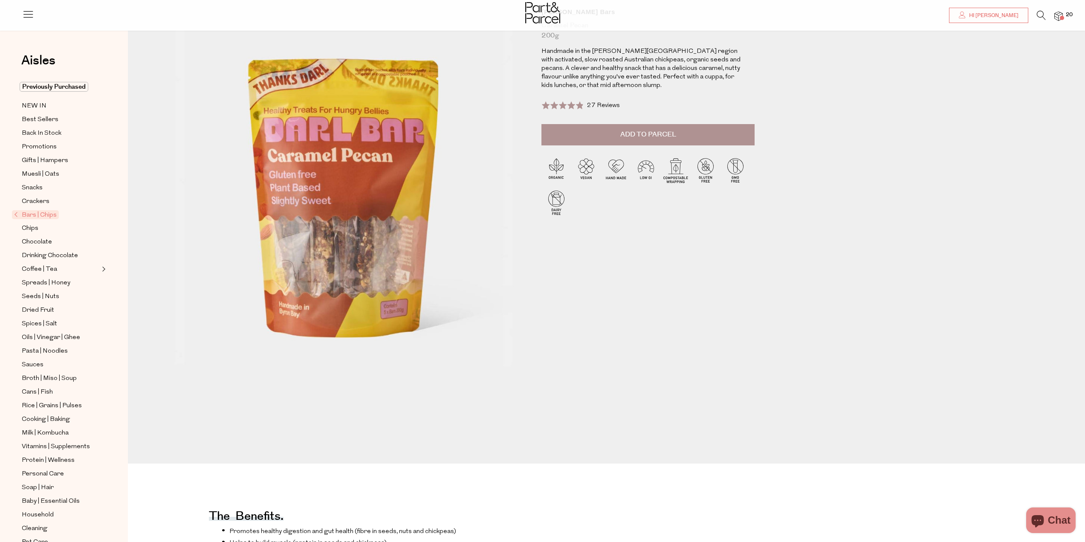
scroll to position [85, 0]
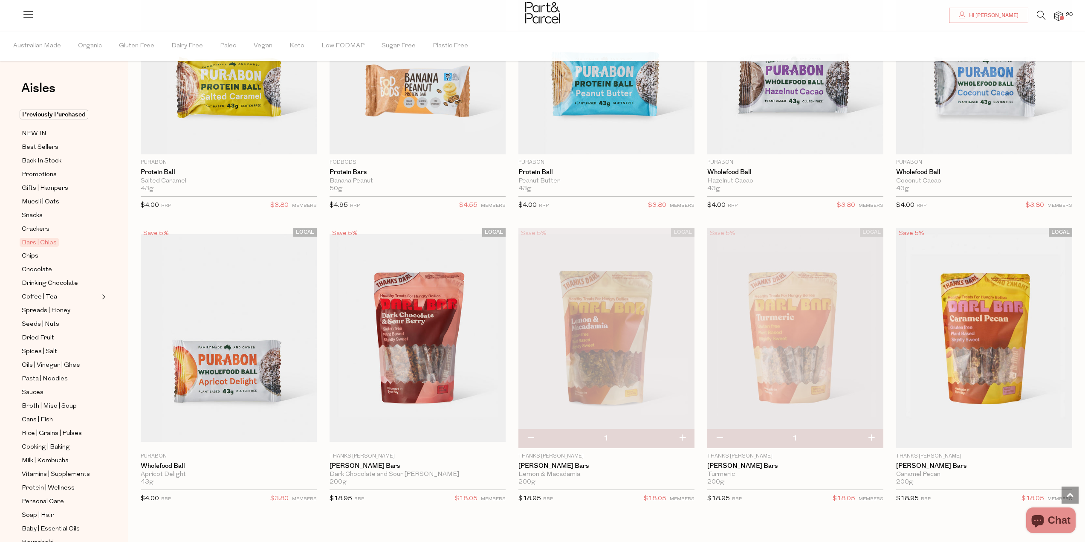
scroll to position [2428, 0]
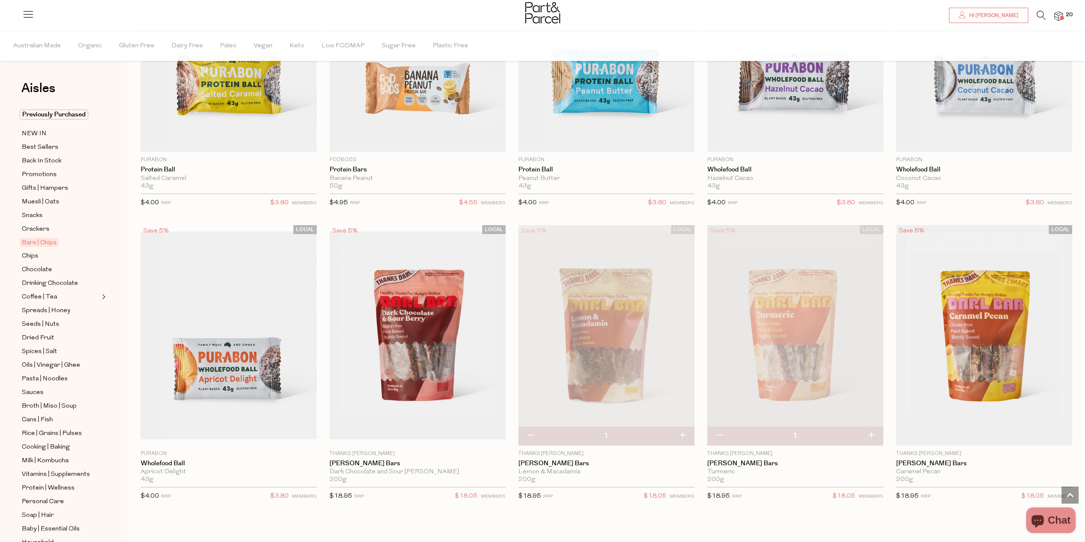
click at [1063, 15] on div at bounding box center [542, 14] width 1085 height 28
click at [1062, 15] on img at bounding box center [1058, 17] width 9 height 10
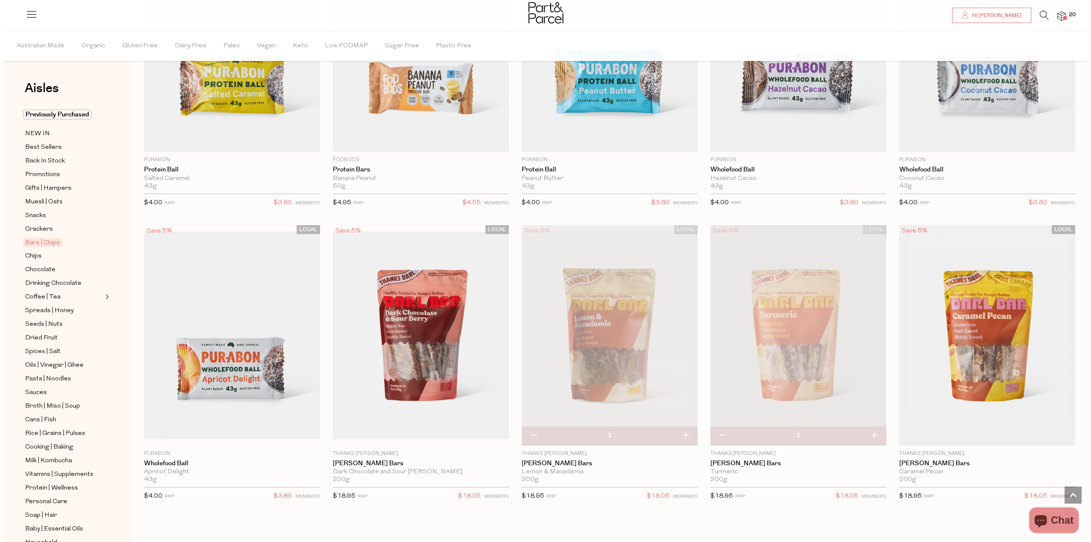
scroll to position [2439, 0]
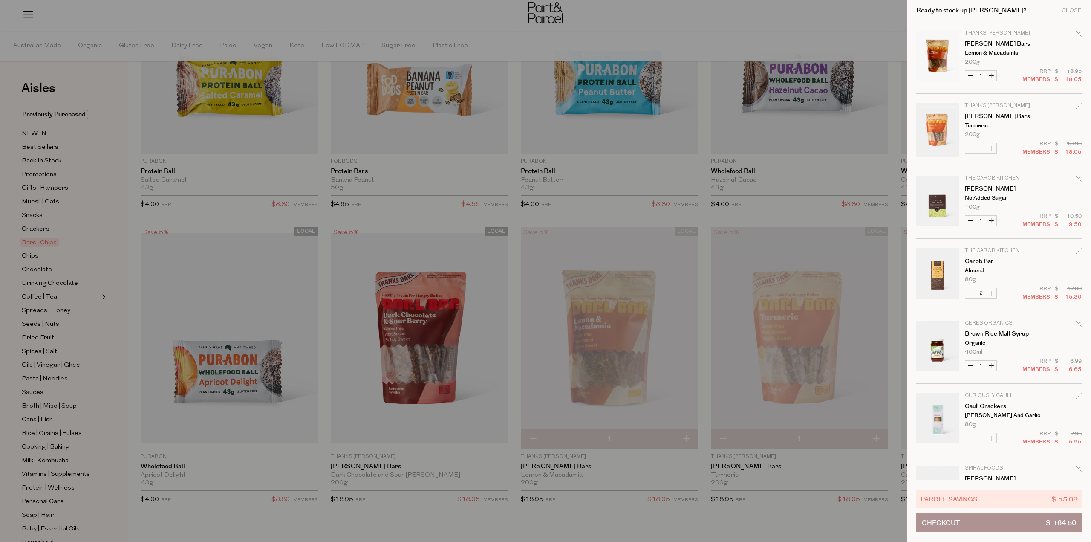
click at [969, 76] on button "Decrease [PERSON_NAME] Bars" at bounding box center [970, 76] width 10 height 10
type input "0"
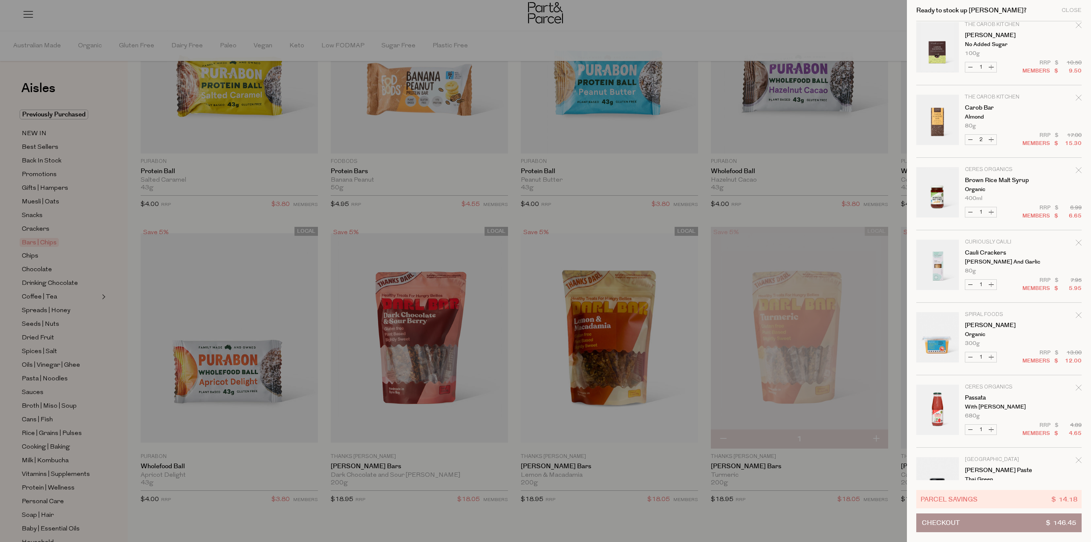
scroll to position [85, 0]
click at [971, 281] on button "Decrease Cauli Crackers" at bounding box center [970, 280] width 10 height 10
type input "0"
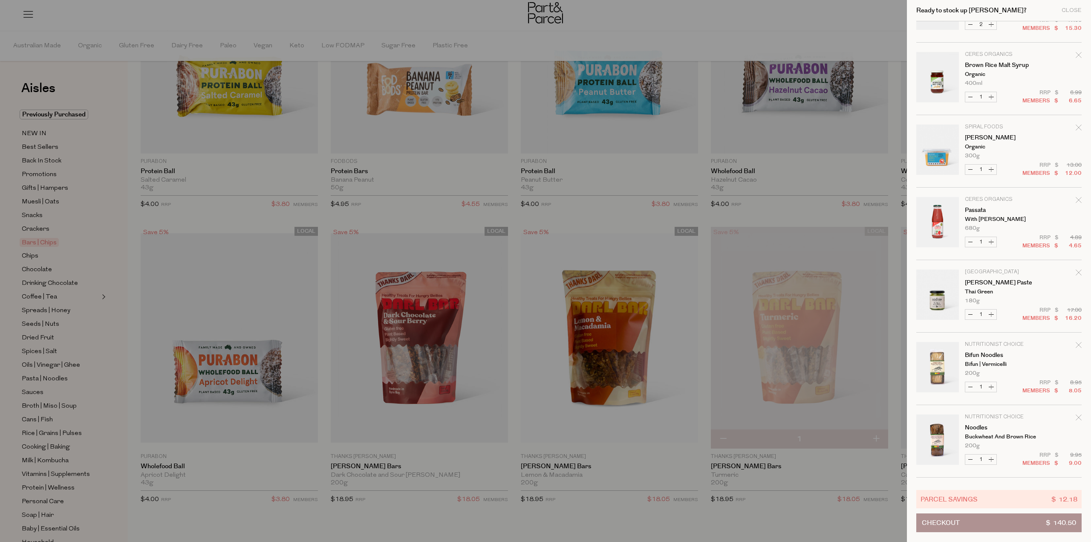
scroll to position [213, 0]
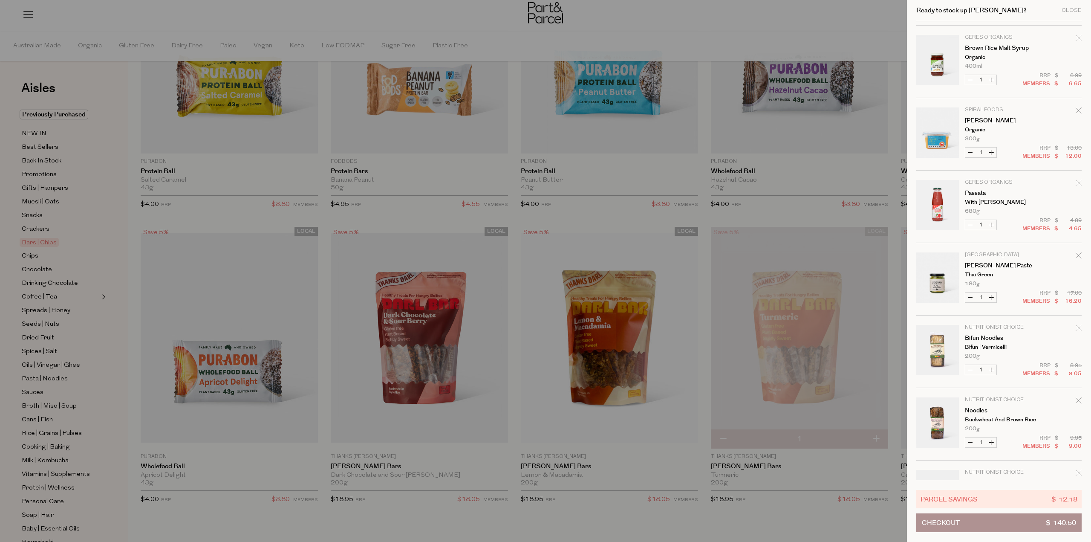
click at [969, 297] on button "Decrease [PERSON_NAME] Paste" at bounding box center [970, 297] width 10 height 10
type input "0"
